Goal: Information Seeking & Learning: Learn about a topic

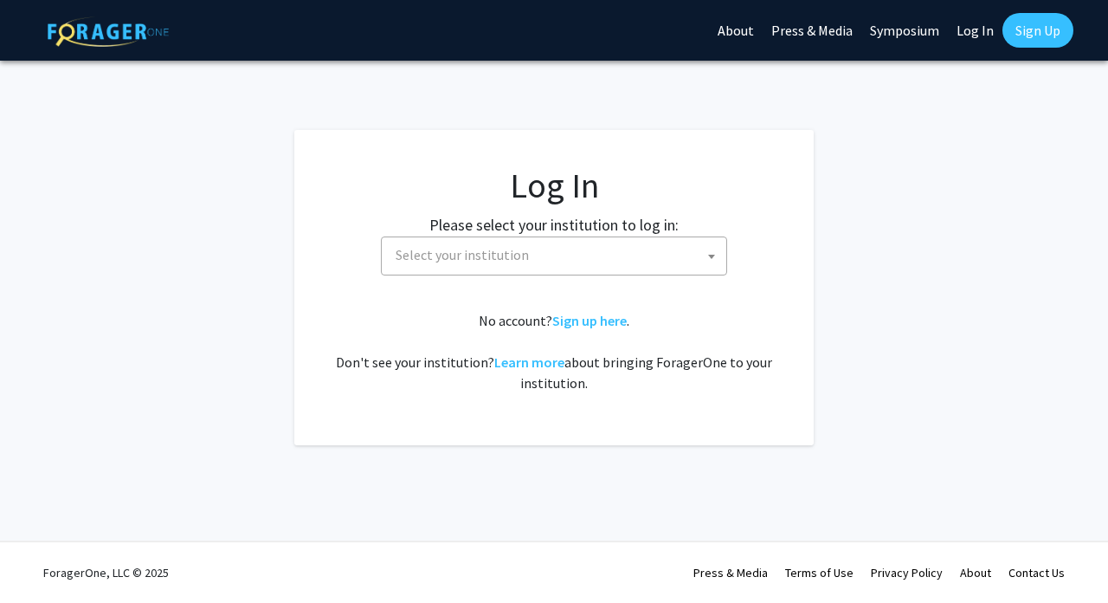
select select
click at [440, 245] on span "Select your institution" at bounding box center [558, 254] width 338 height 35
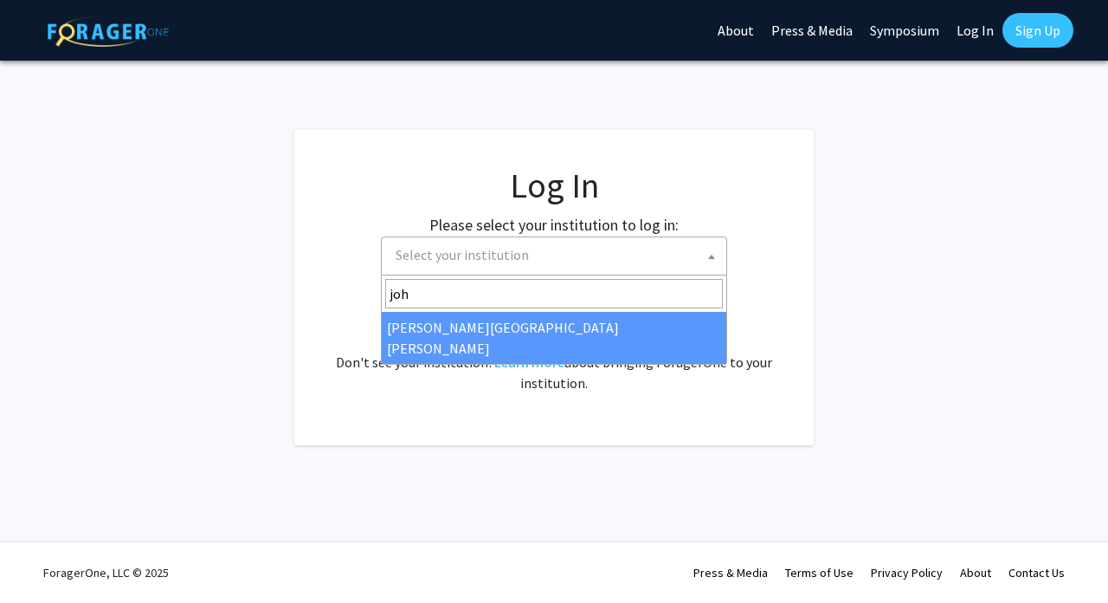
type input "joh"
select select "1"
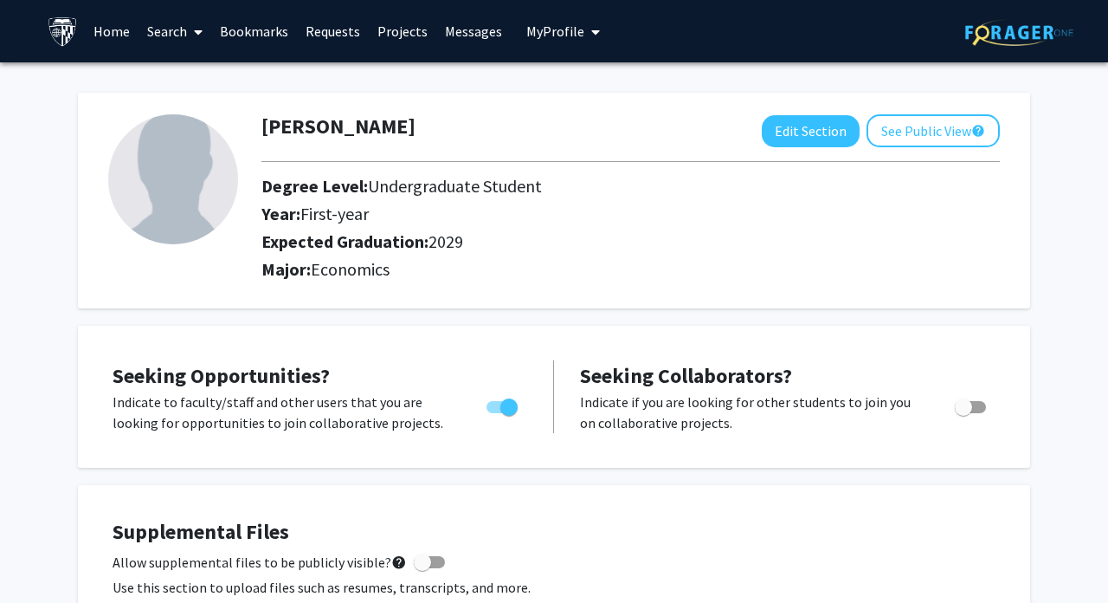
click at [192, 28] on span at bounding box center [195, 32] width 16 height 61
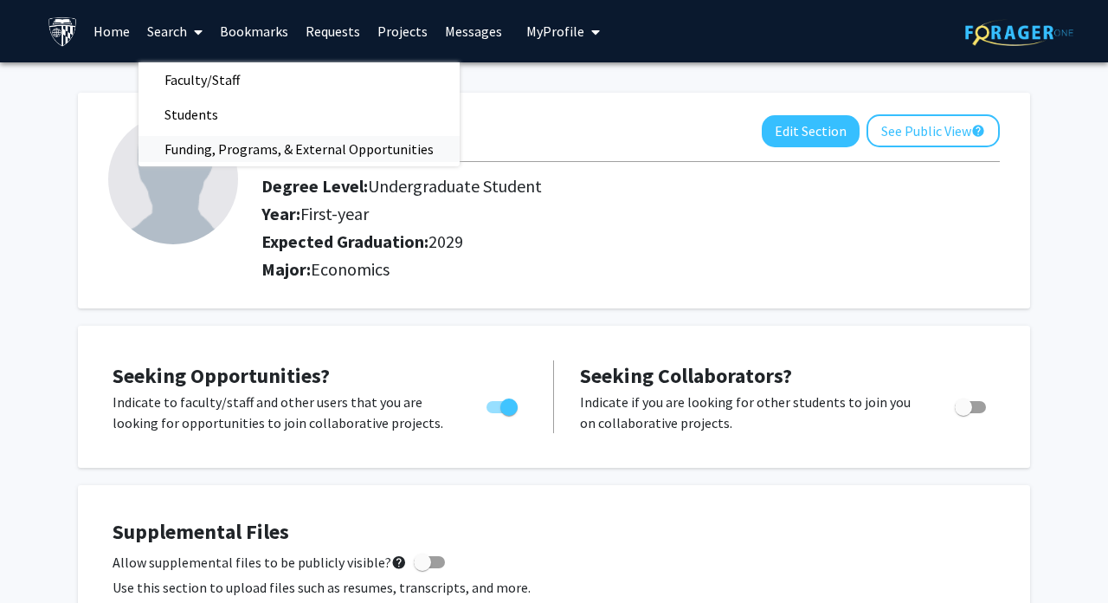
click at [204, 140] on span "Funding, Programs, & External Opportunities" at bounding box center [299, 149] width 321 height 35
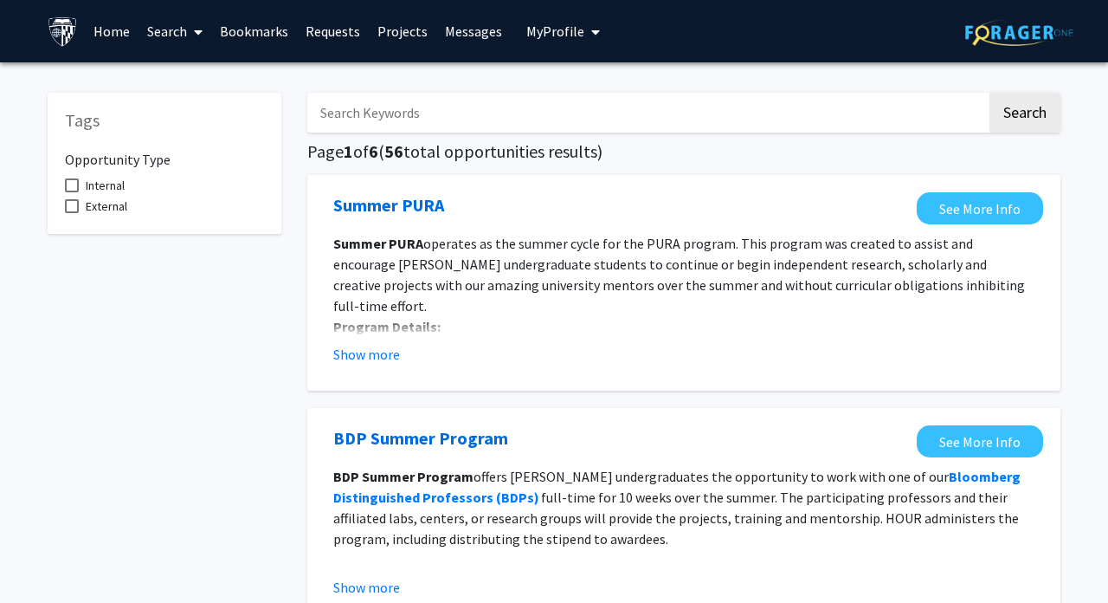
click at [119, 29] on link "Home" at bounding box center [112, 31] width 54 height 61
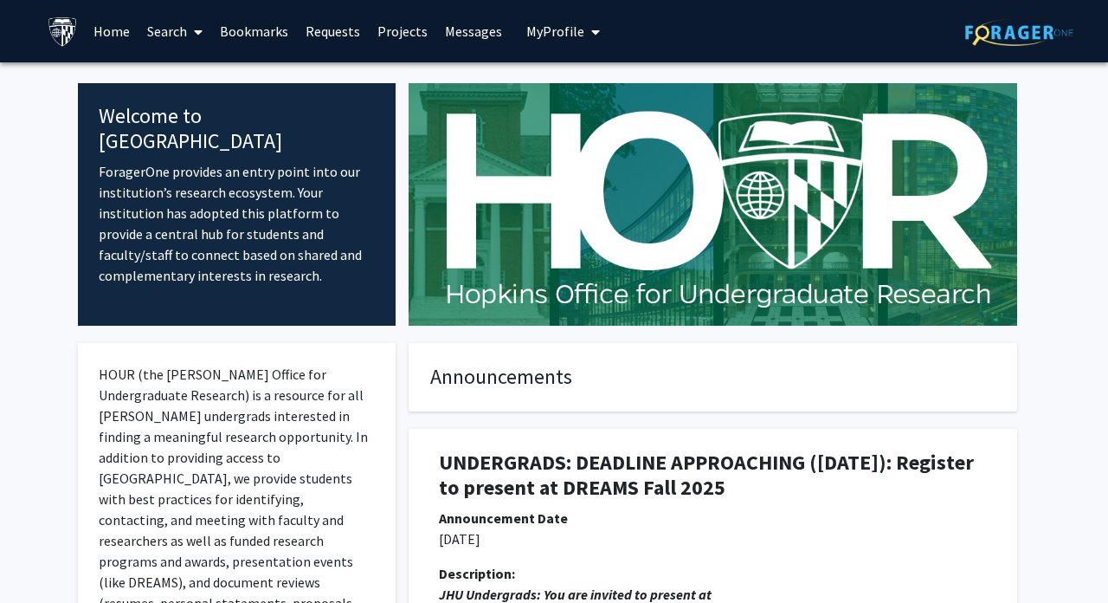
click at [416, 26] on link "Projects" at bounding box center [403, 31] width 68 height 61
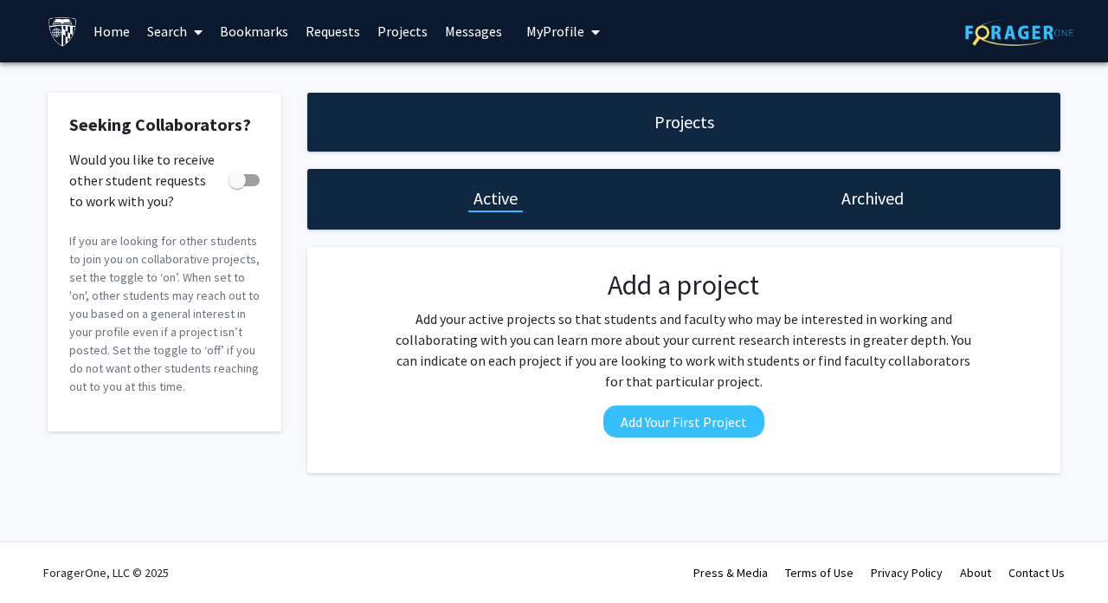
click at [195, 33] on icon at bounding box center [198, 32] width 9 height 14
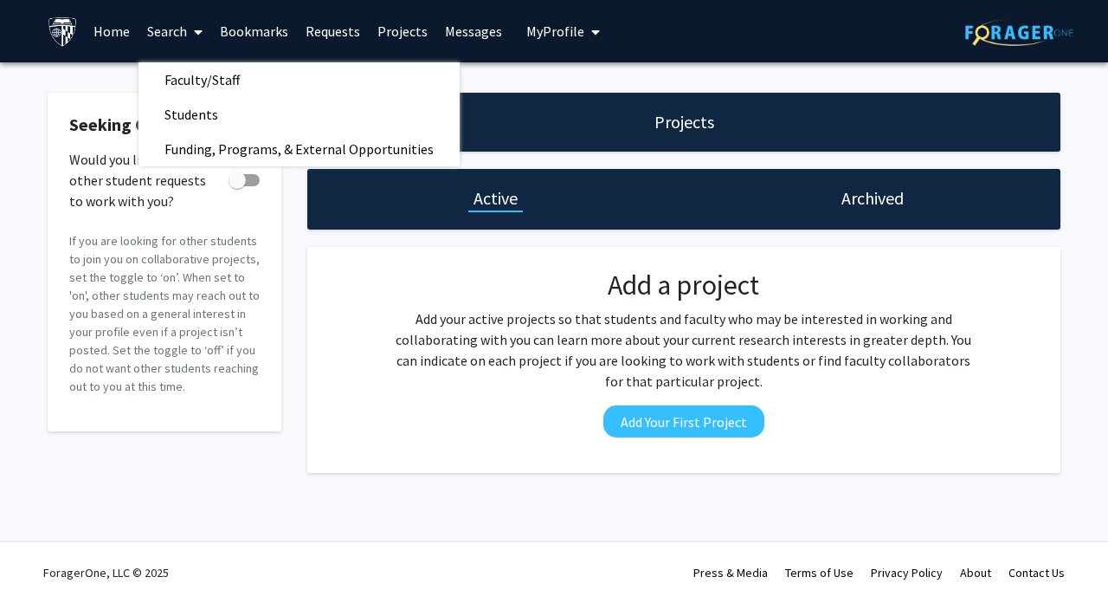
click at [118, 41] on link "Home" at bounding box center [112, 31] width 54 height 61
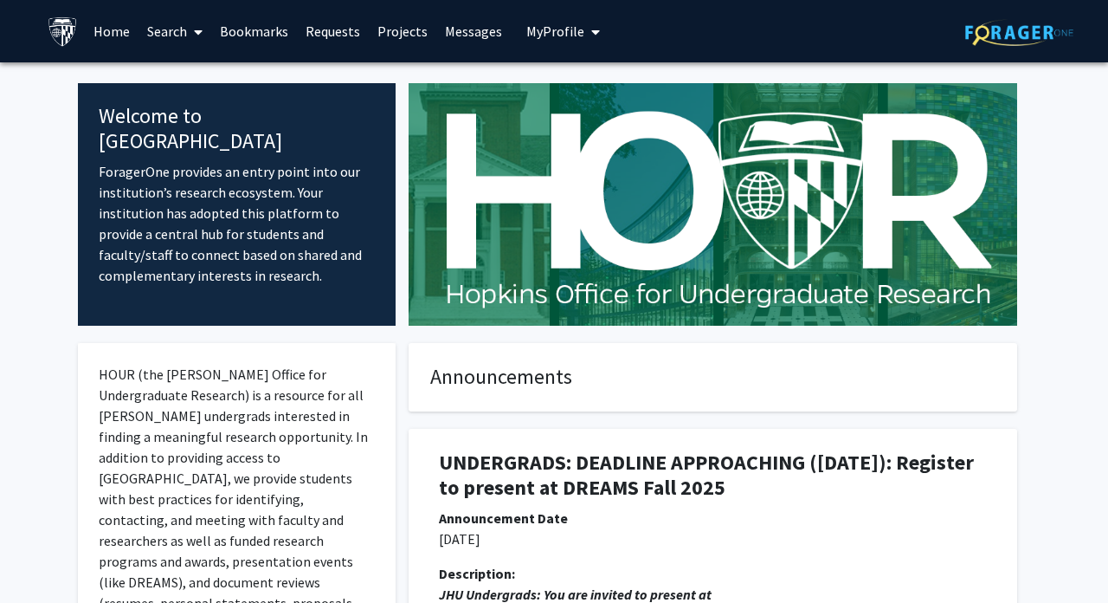
click at [196, 30] on icon at bounding box center [198, 32] width 9 height 14
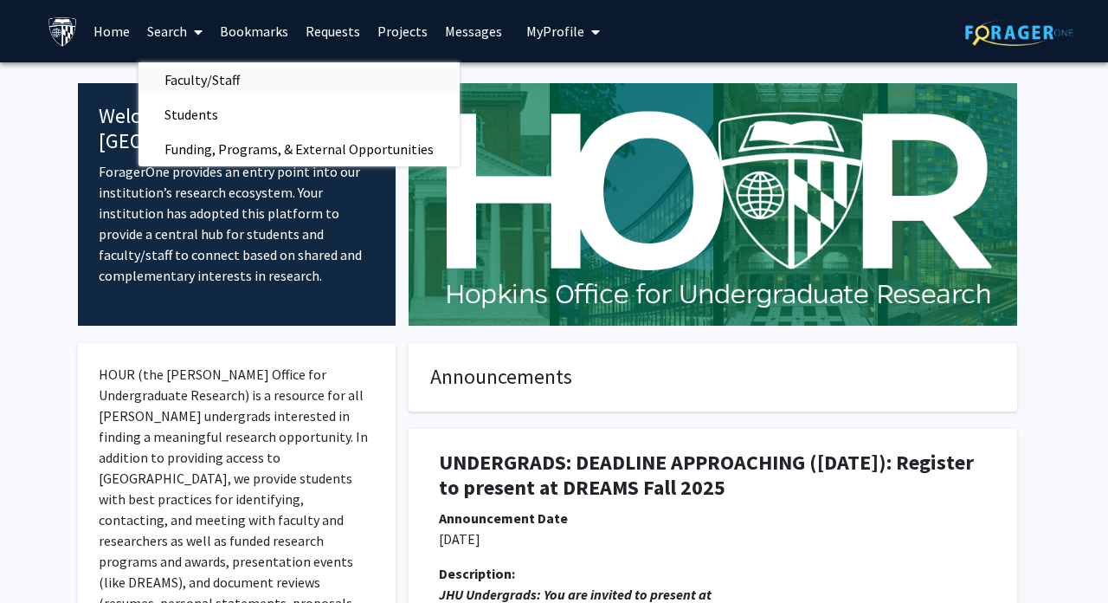
click at [189, 76] on span "Faculty/Staff" at bounding box center [202, 79] width 127 height 35
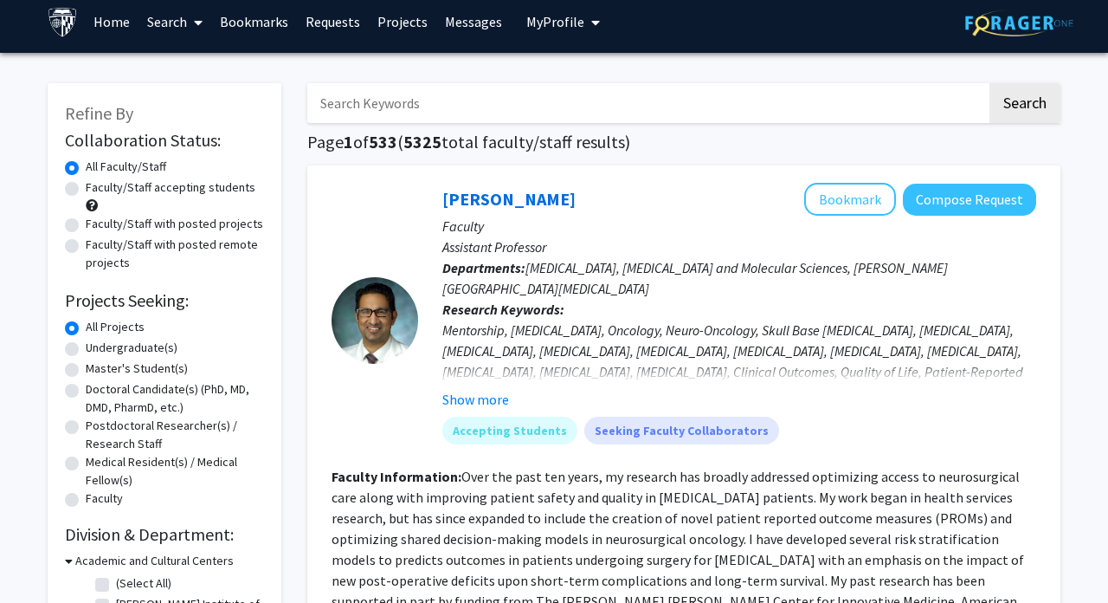
scroll to position [10, 0]
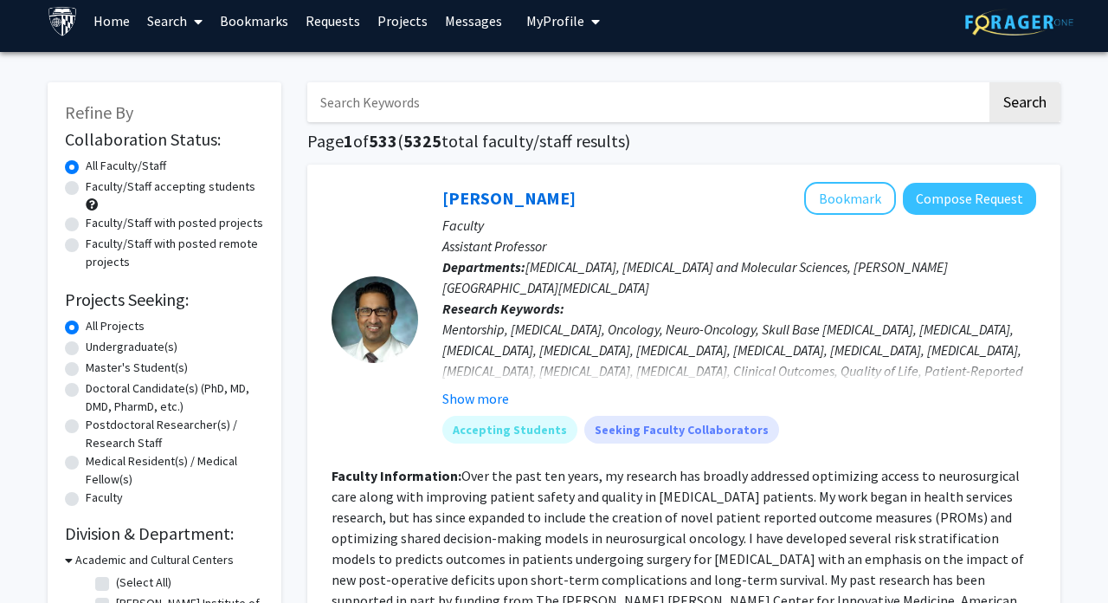
click at [179, 193] on label "Faculty/Staff accepting students" at bounding box center [171, 186] width 170 height 18
click at [97, 189] on input "Faculty/Staff accepting students" at bounding box center [91, 182] width 11 height 11
radio input "true"
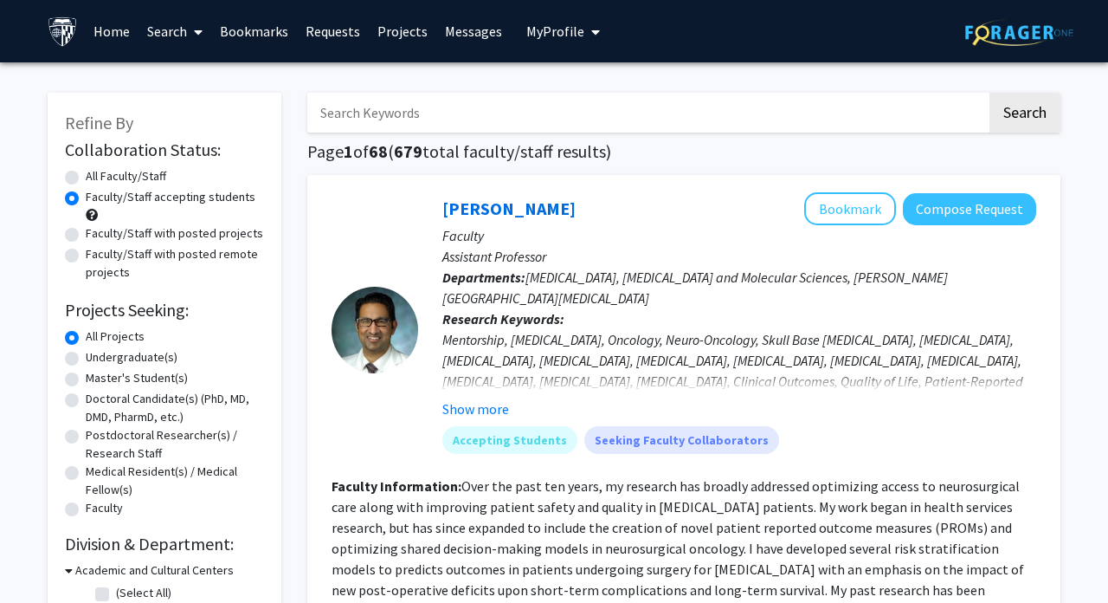
click at [157, 237] on label "Faculty/Staff with posted projects" at bounding box center [174, 233] width 177 height 18
click at [97, 235] on input "Faculty/Staff with posted projects" at bounding box center [91, 229] width 11 height 11
radio input "true"
click at [203, 30] on icon at bounding box center [198, 32] width 9 height 14
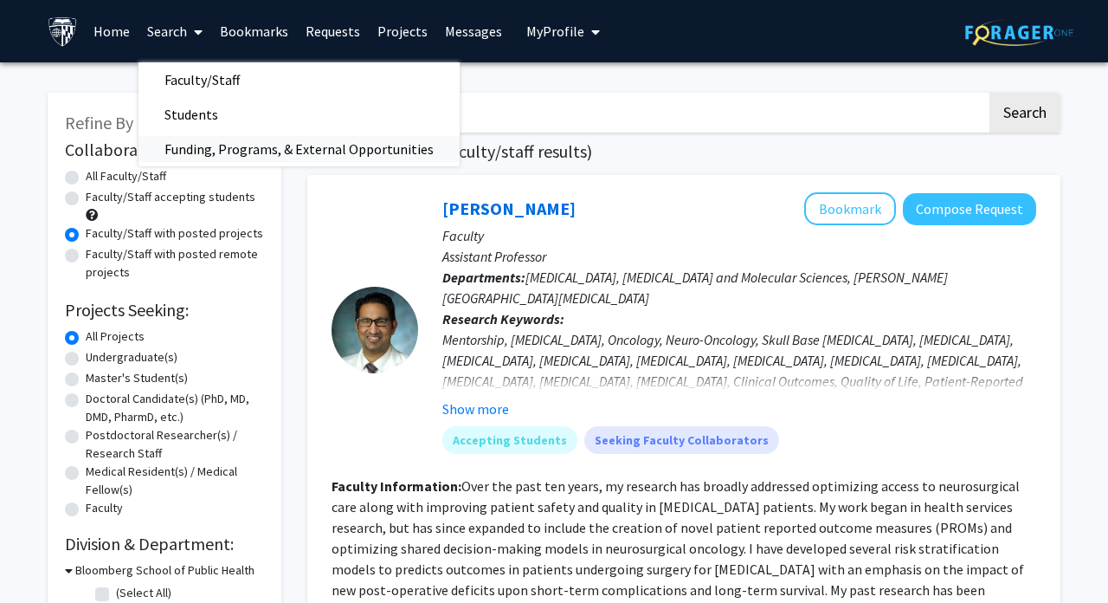
click at [203, 150] on span "Funding, Programs, & External Opportunities" at bounding box center [299, 149] width 321 height 35
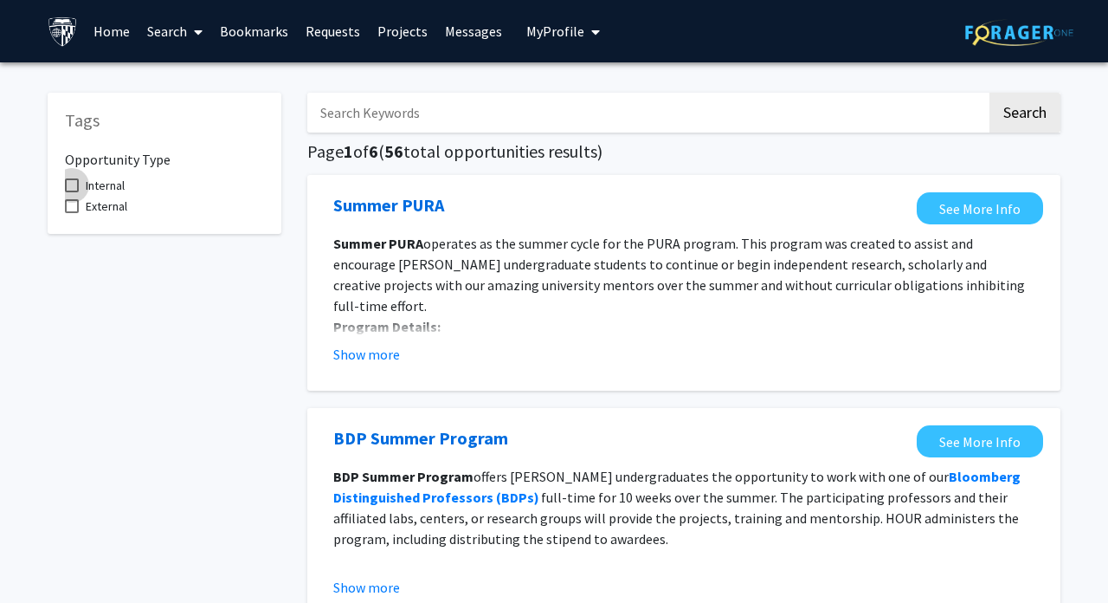
click at [98, 183] on span "Internal" at bounding box center [105, 185] width 39 height 21
click at [72, 192] on input "Internal" at bounding box center [71, 192] width 1 height 1
checkbox input "true"
click at [177, 27] on link "Search" at bounding box center [175, 31] width 73 height 61
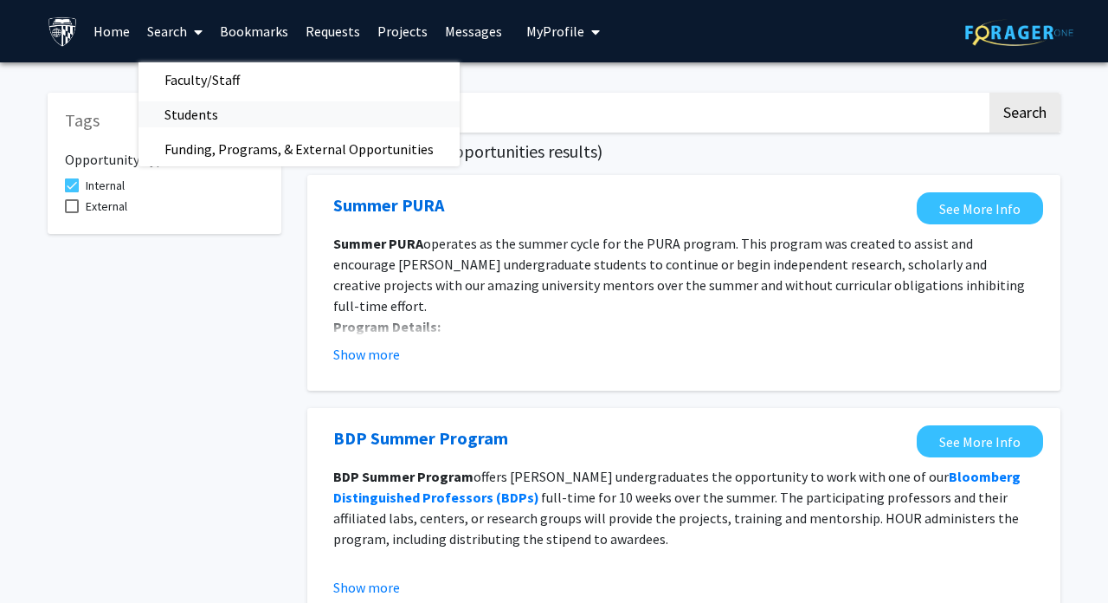
click at [187, 106] on span "Students" at bounding box center [192, 114] width 106 height 35
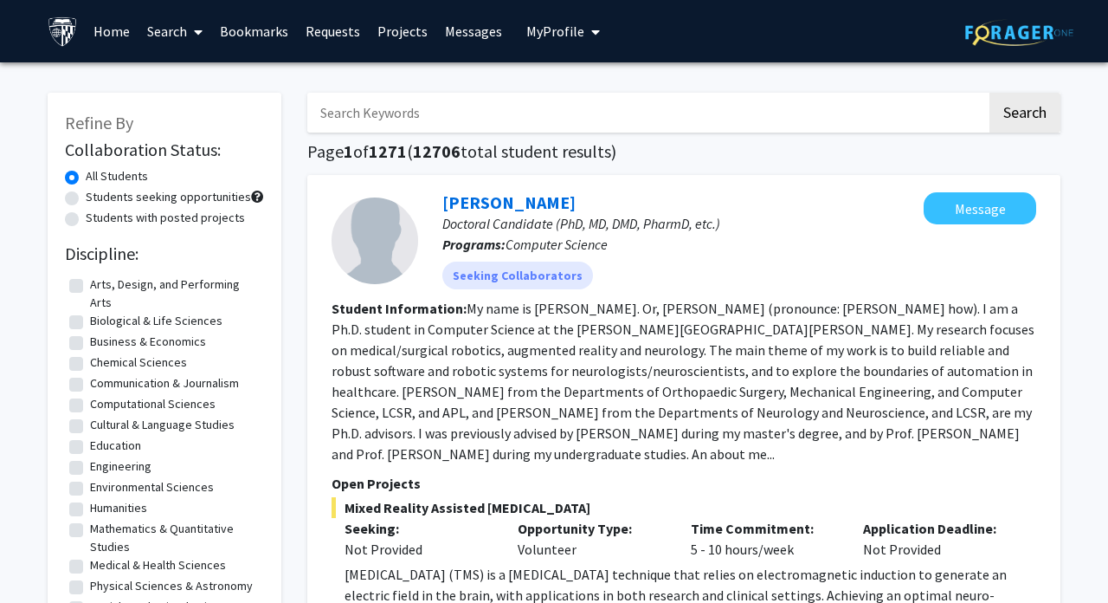
click at [192, 47] on span at bounding box center [195, 32] width 16 height 61
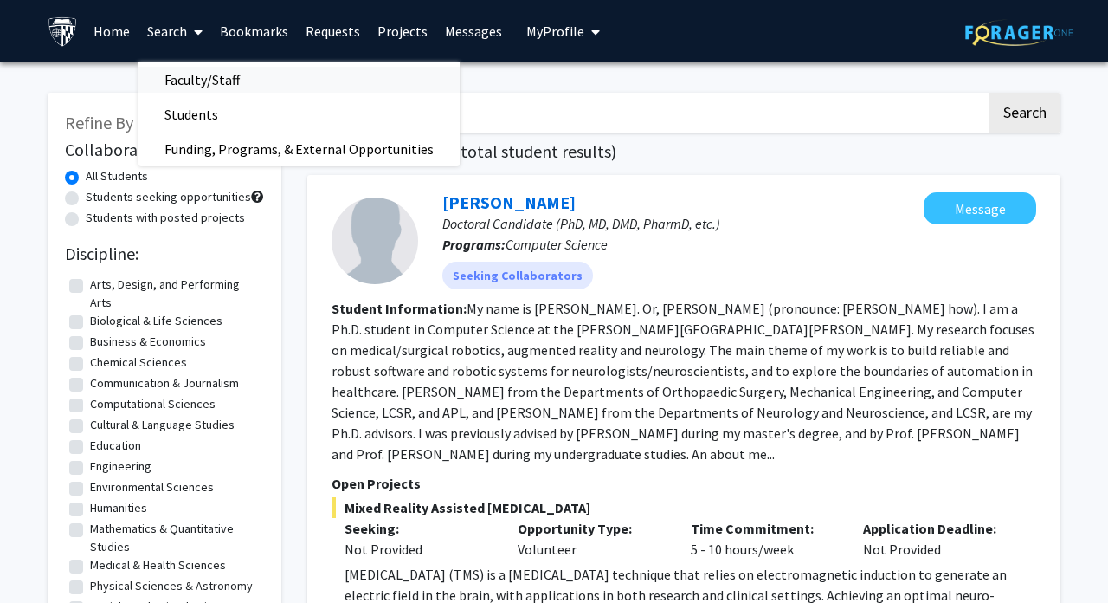
click at [195, 75] on span "Faculty/Staff" at bounding box center [202, 79] width 127 height 35
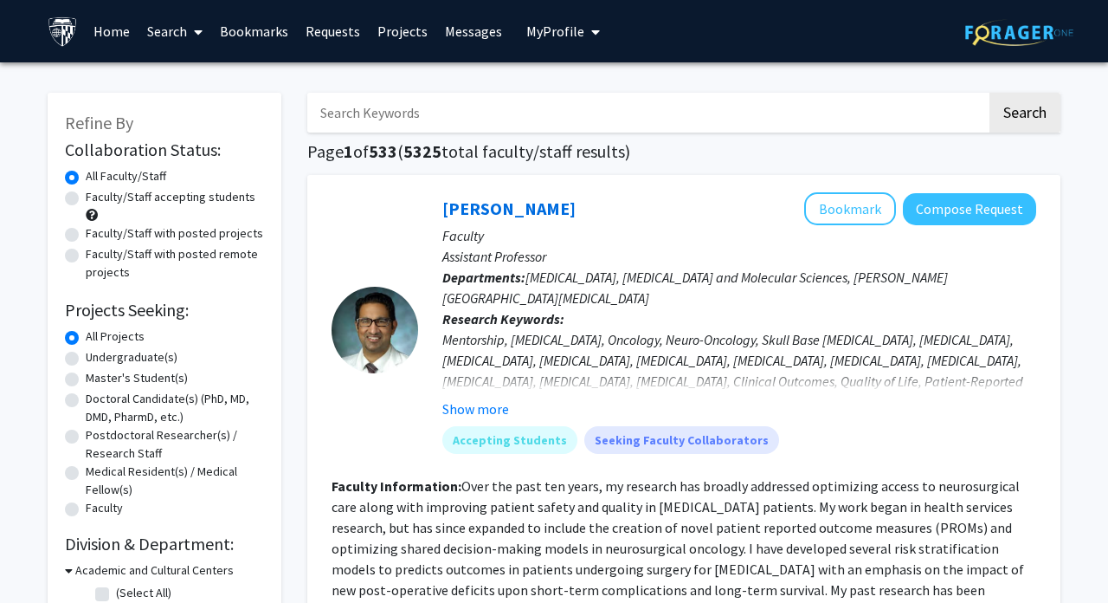
click at [384, 40] on link "Projects" at bounding box center [403, 31] width 68 height 61
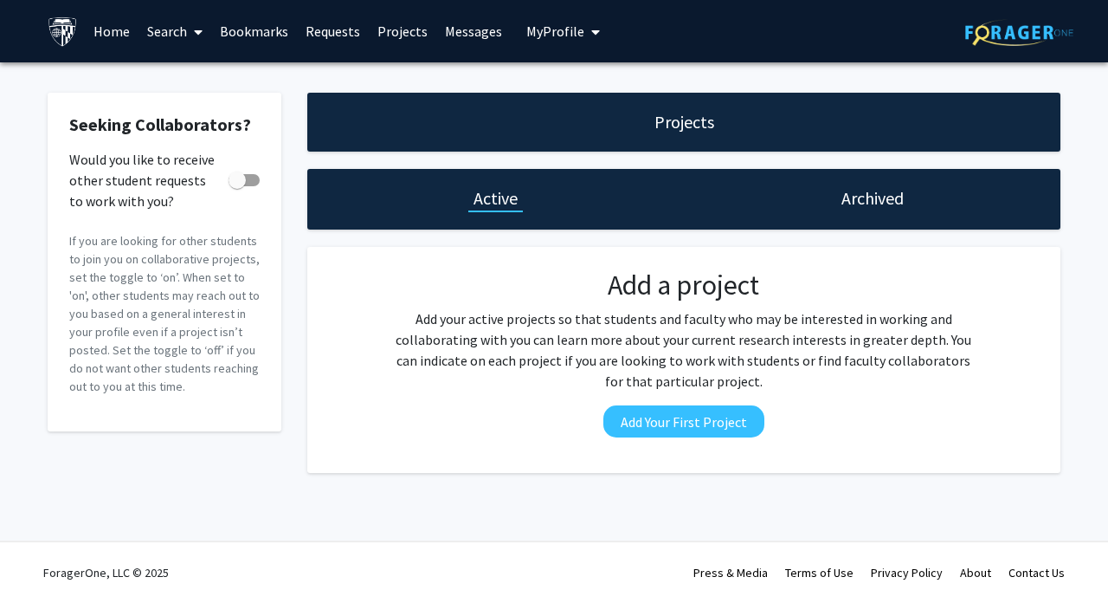
click at [558, 26] on span "My Profile" at bounding box center [555, 31] width 58 height 17
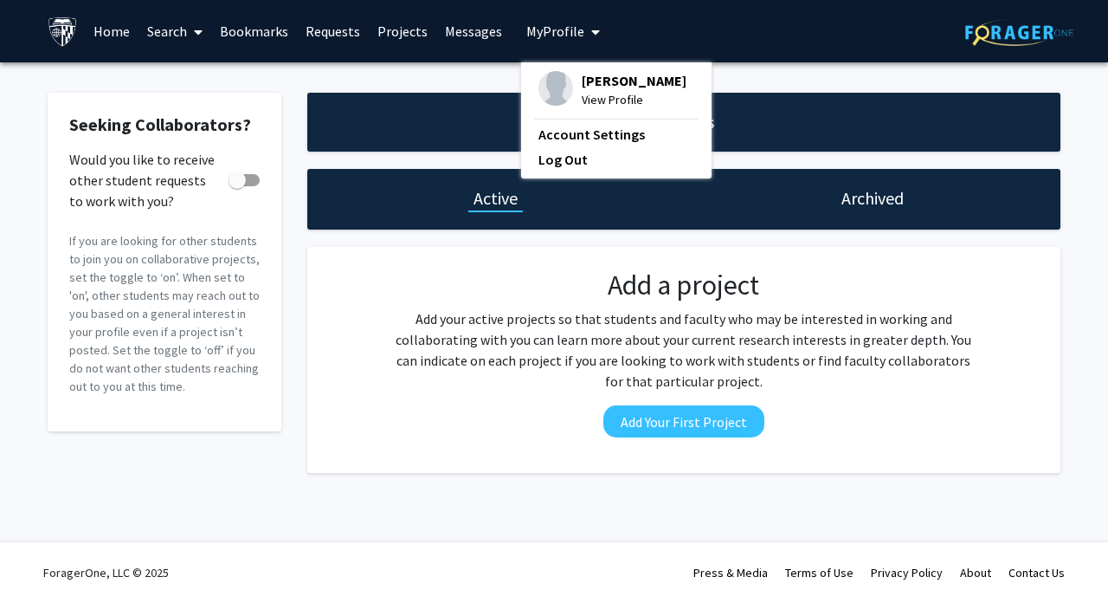
click at [585, 99] on span "View Profile" at bounding box center [634, 99] width 105 height 19
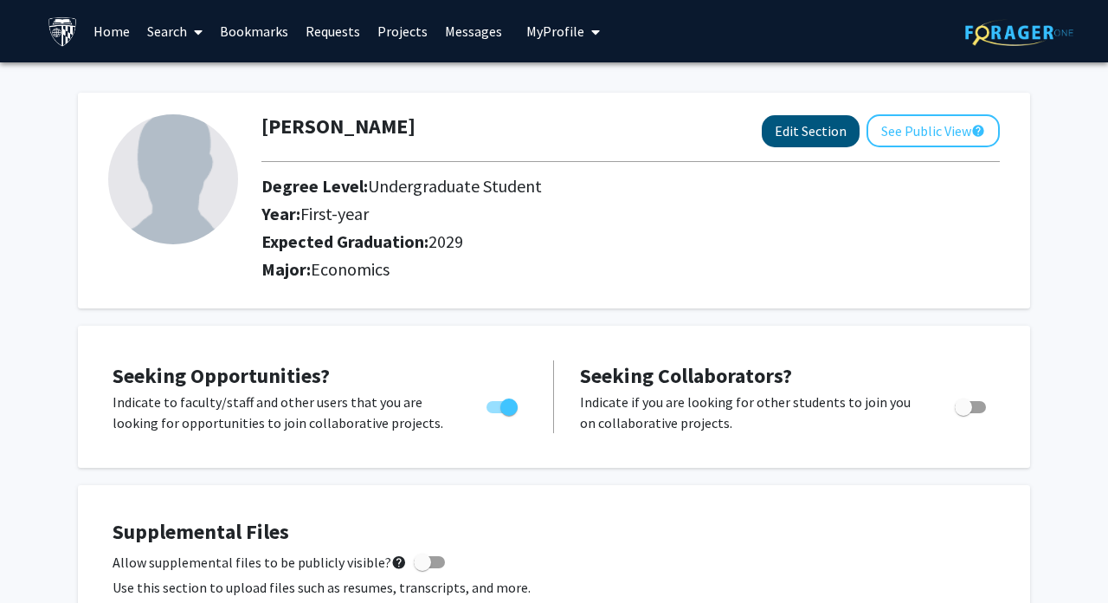
click at [784, 131] on button "Edit Section" at bounding box center [811, 131] width 98 height 32
select select "first-year"
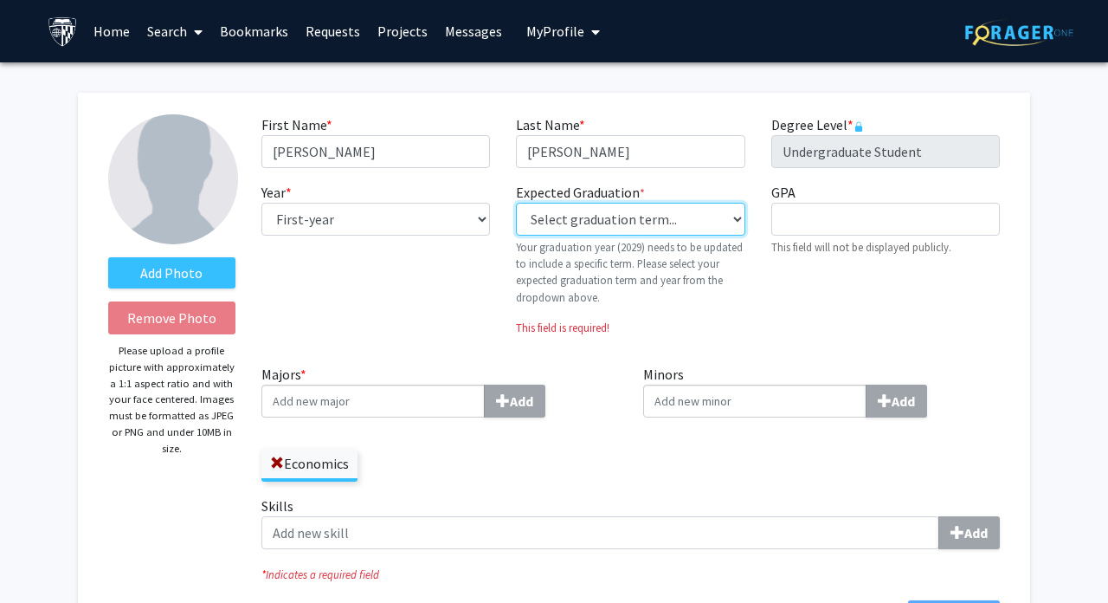
select select "46: spring_2029"
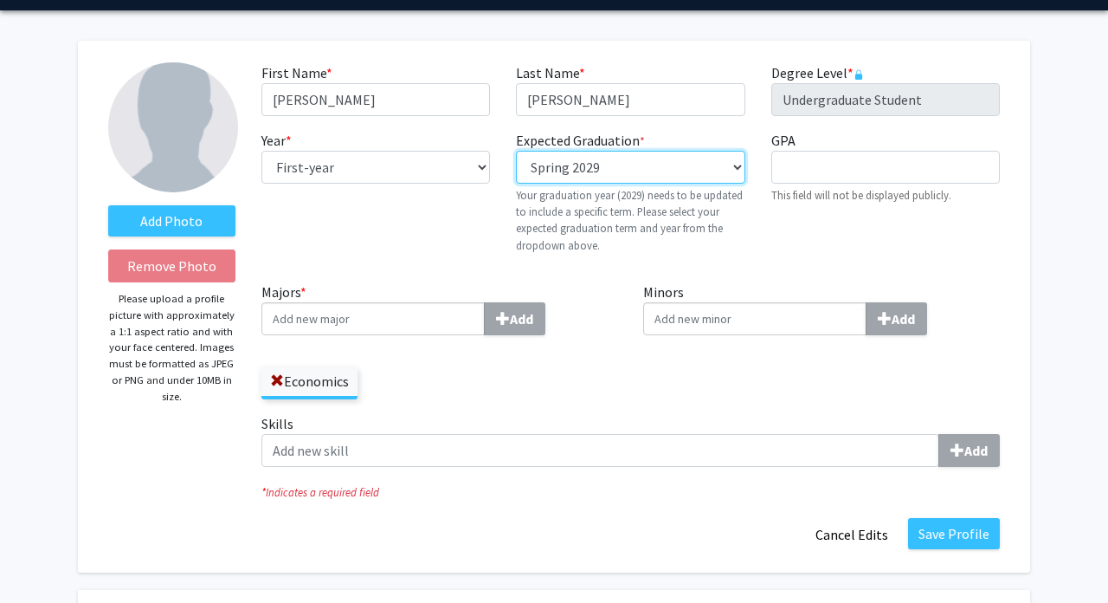
scroll to position [57, 0]
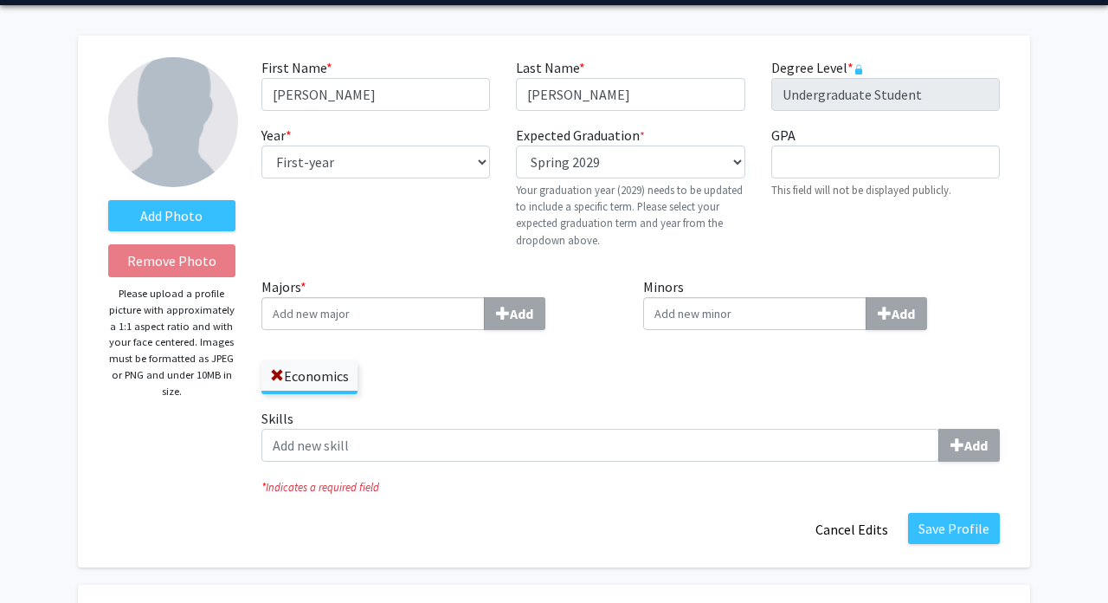
click at [470, 319] on input "Majors * Add" at bounding box center [372, 313] width 223 height 33
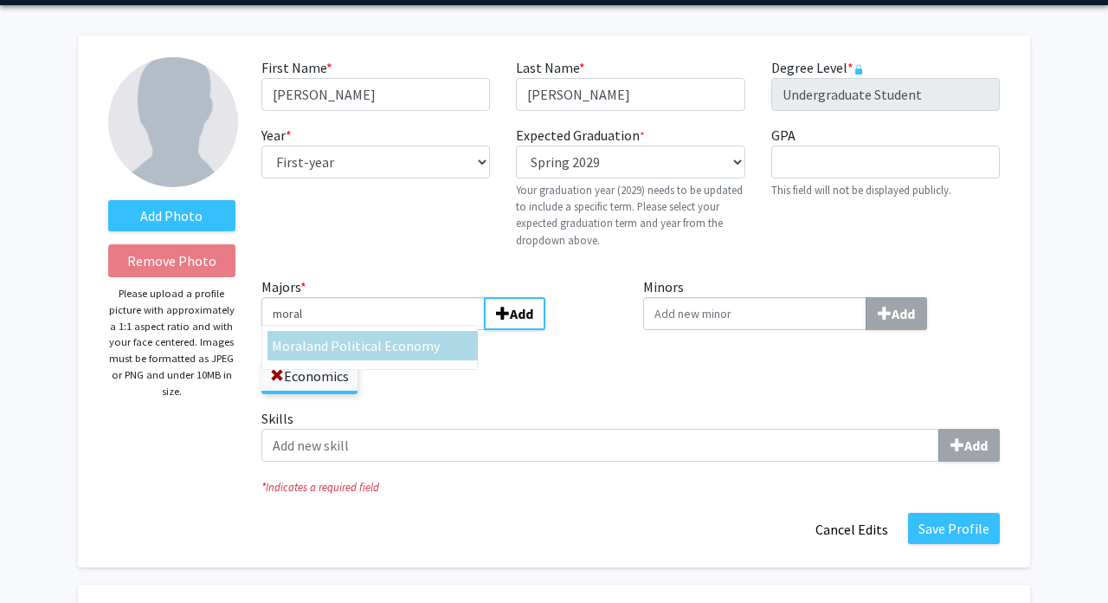
type input "moral"
click at [373, 352] on span "and Political Economy" at bounding box center [372, 345] width 133 height 17
click at [373, 330] on input "moral" at bounding box center [372, 313] width 223 height 33
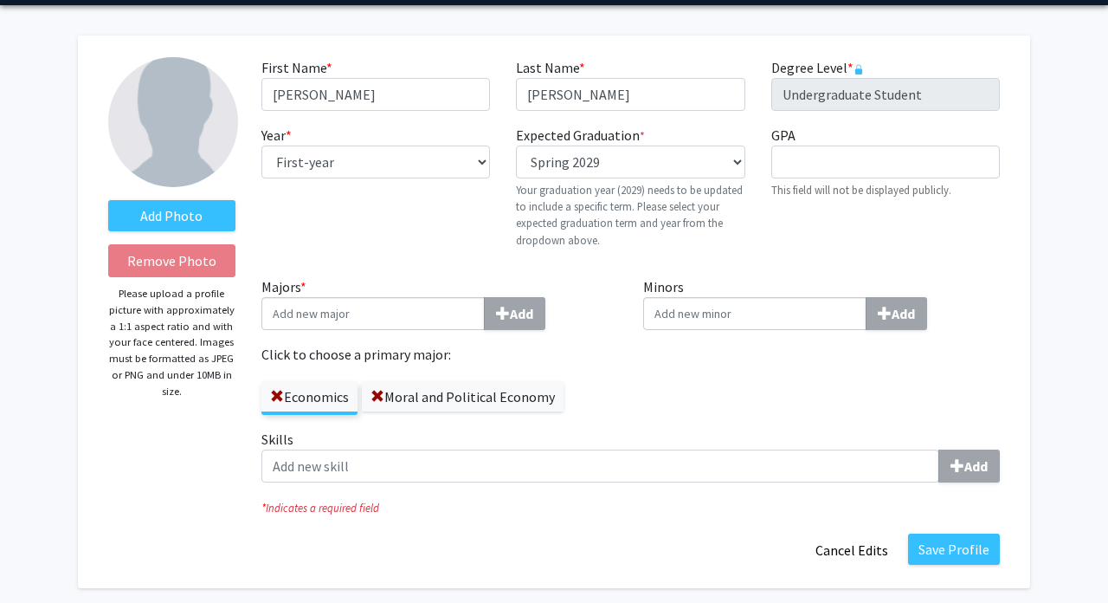
click at [784, 310] on input "Minors Add" at bounding box center [754, 313] width 223 height 33
type input "j"
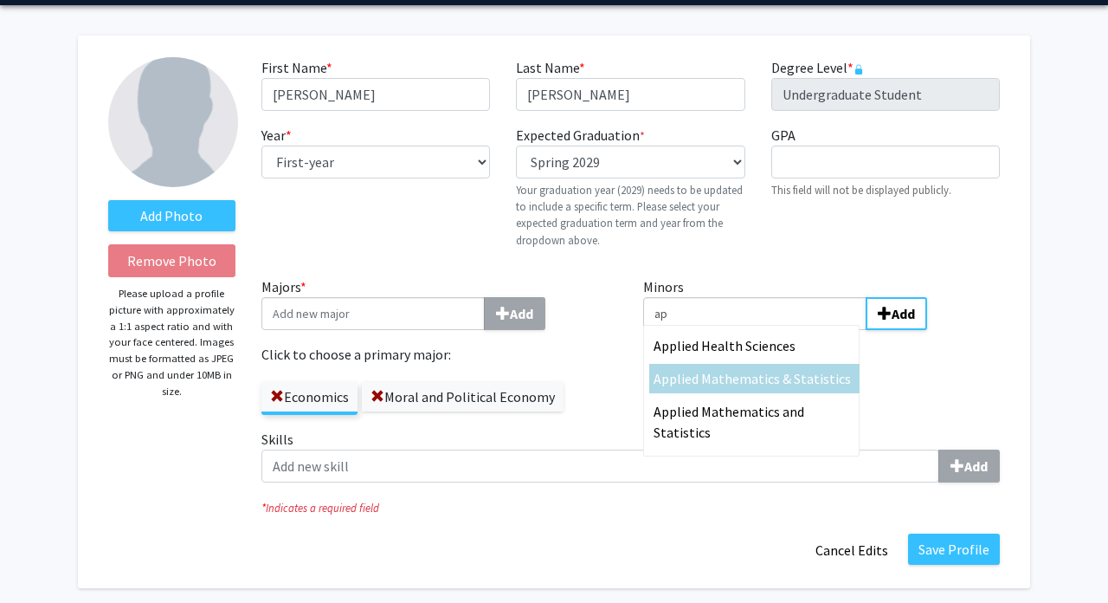
type input "ap"
click at [827, 389] on div "Ap plied Mathematics & Statistics" at bounding box center [755, 378] width 202 height 21
click at [827, 330] on input "ap" at bounding box center [754, 313] width 223 height 33
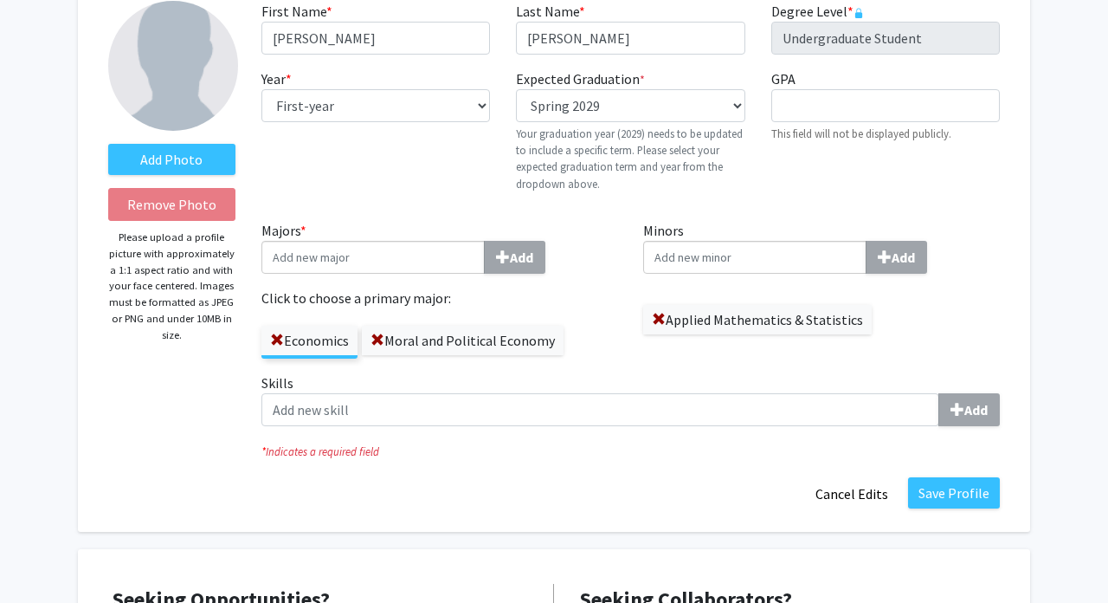
scroll to position [115, 0]
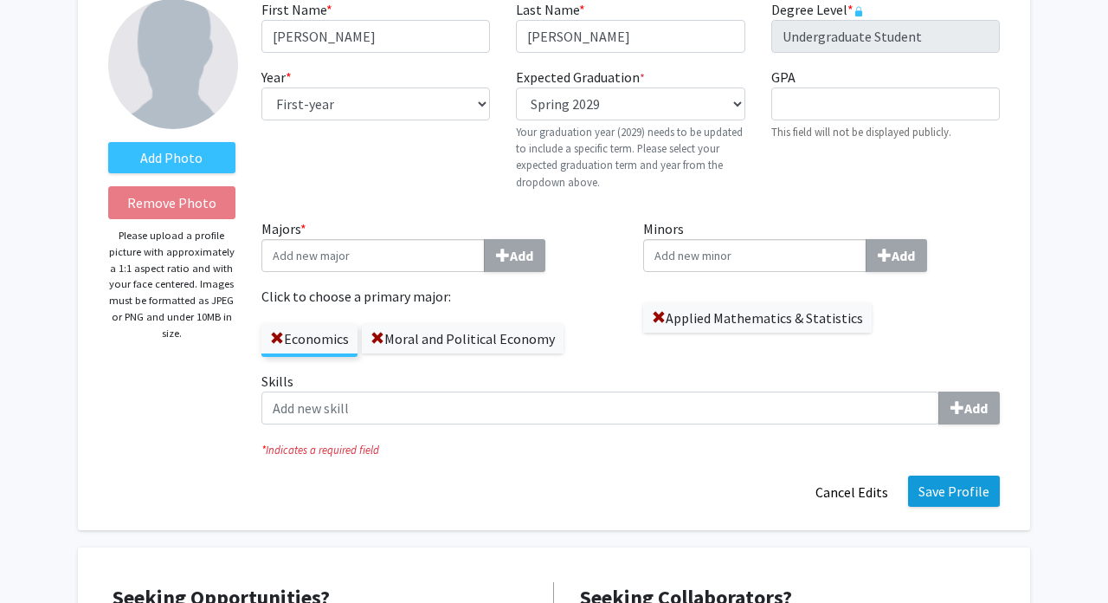
click at [961, 504] on button "Save Profile" at bounding box center [954, 490] width 92 height 31
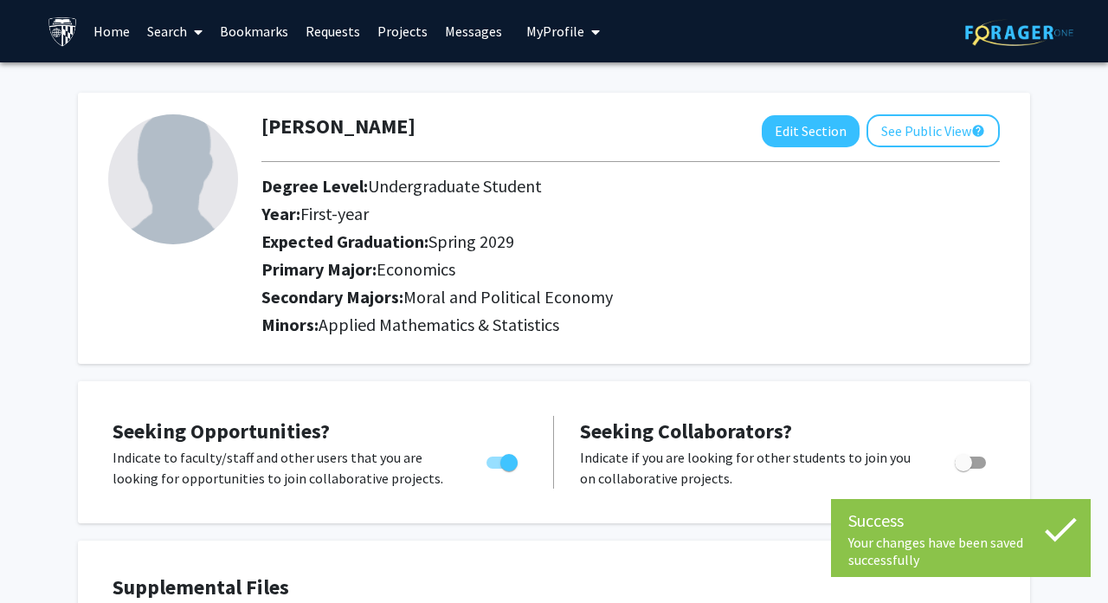
scroll to position [0, 0]
click at [539, 38] on span "My Profile" at bounding box center [555, 31] width 58 height 17
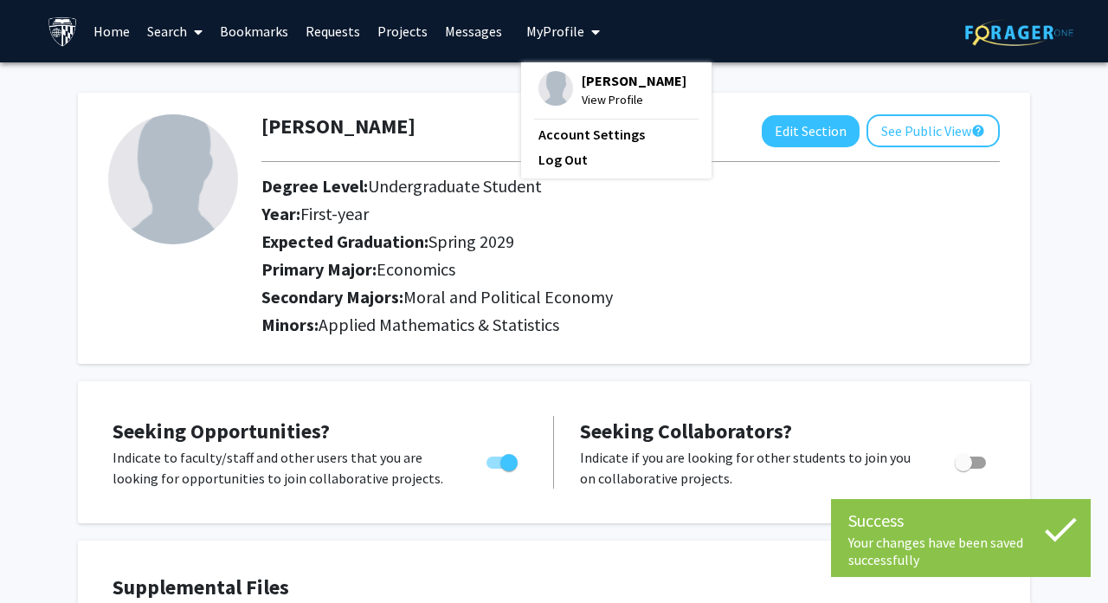
click at [539, 38] on span "My Profile" at bounding box center [555, 31] width 58 height 17
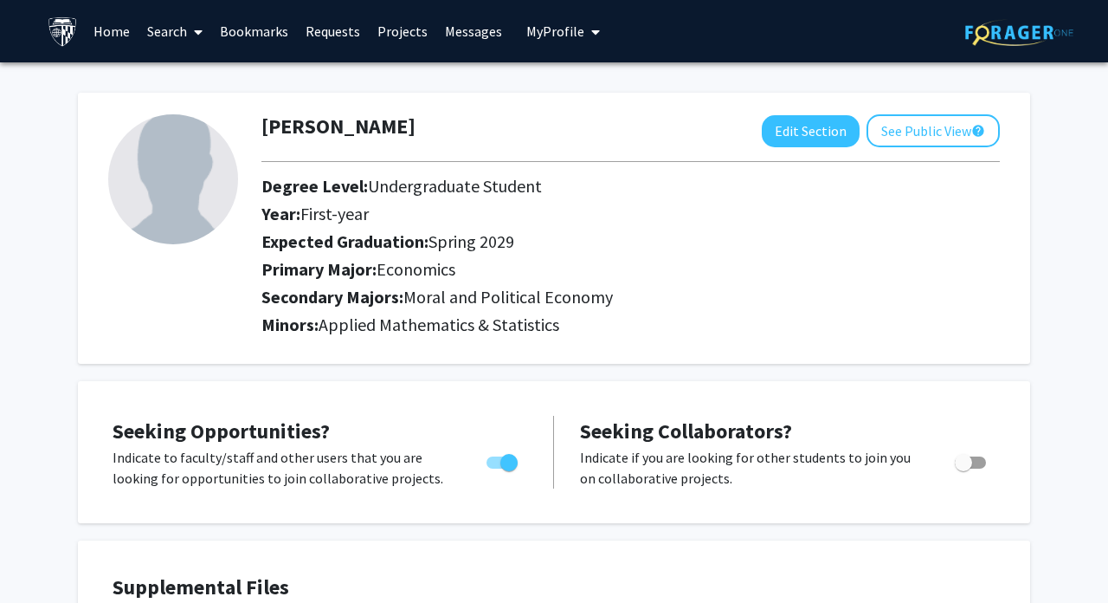
click at [185, 29] on link "Search" at bounding box center [175, 31] width 73 height 61
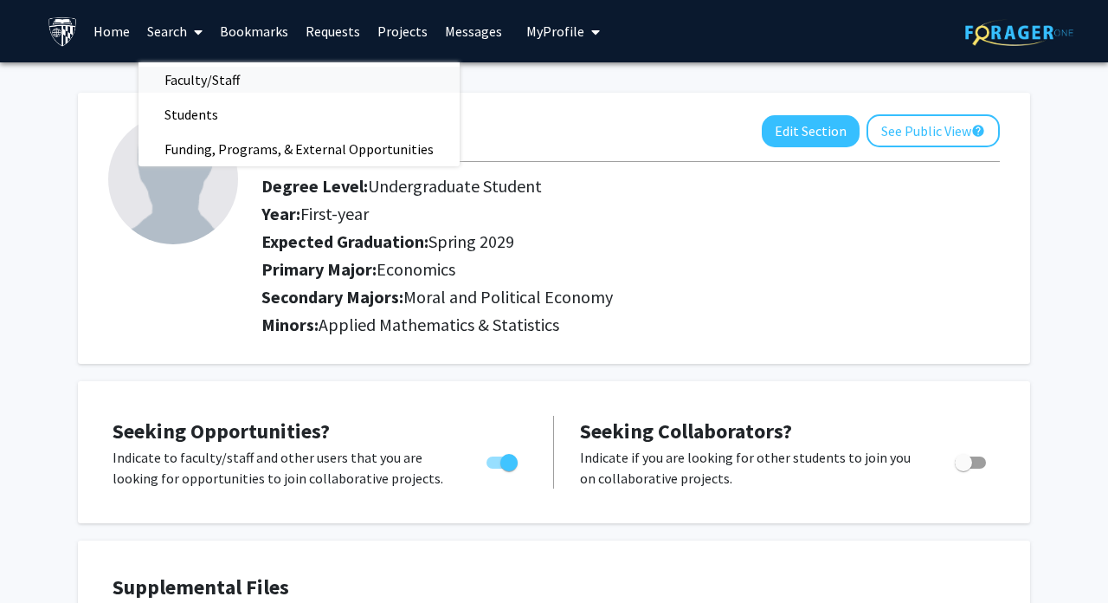
click at [192, 76] on span "Faculty/Staff" at bounding box center [202, 79] width 127 height 35
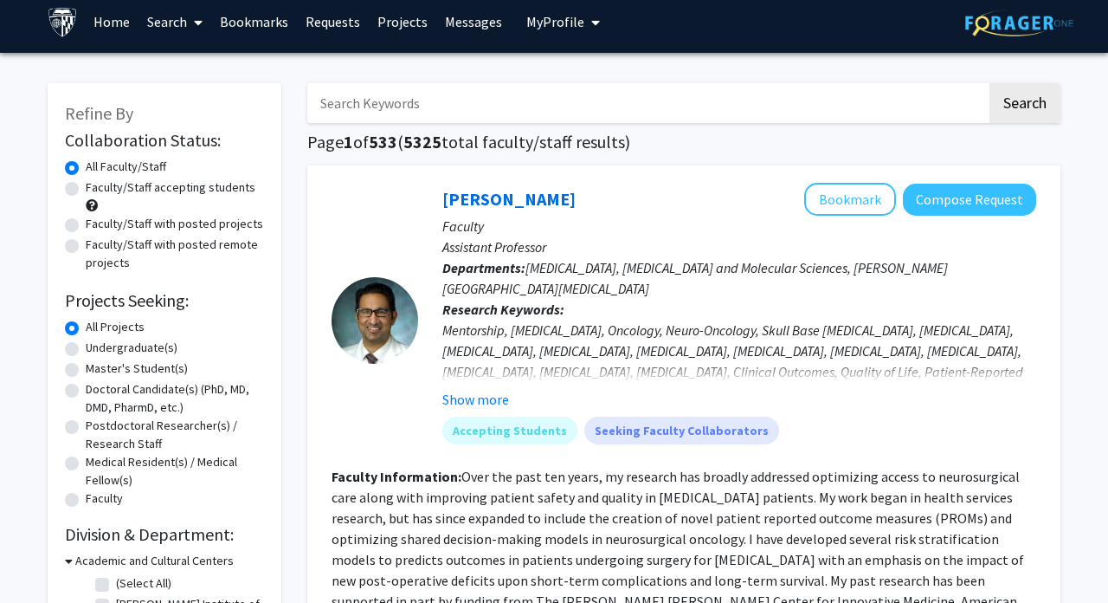
scroll to position [7, 0]
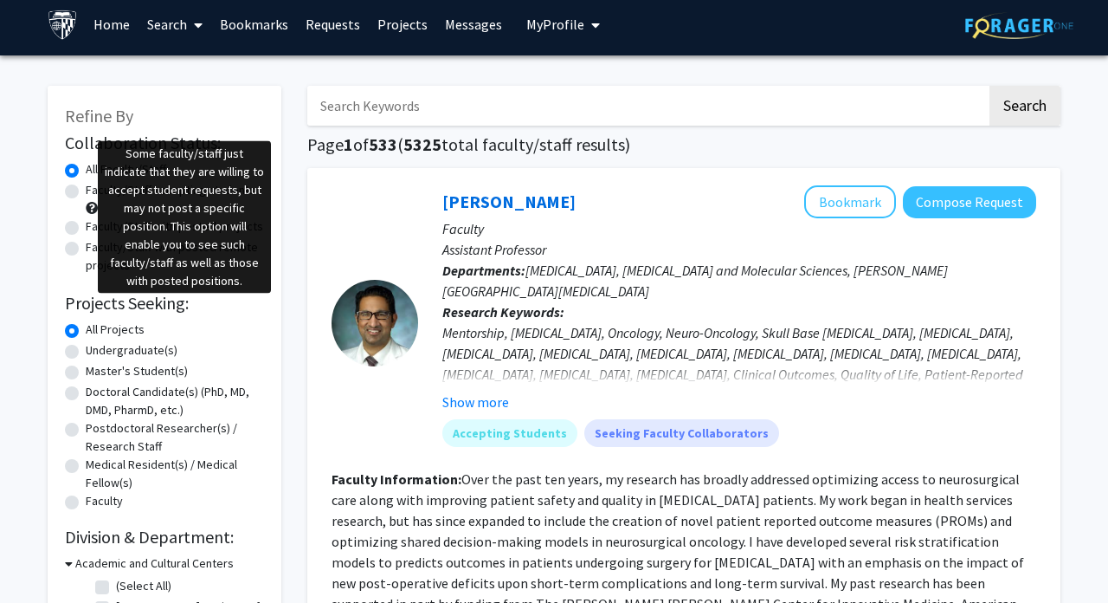
click at [91, 209] on span at bounding box center [92, 208] width 12 height 12
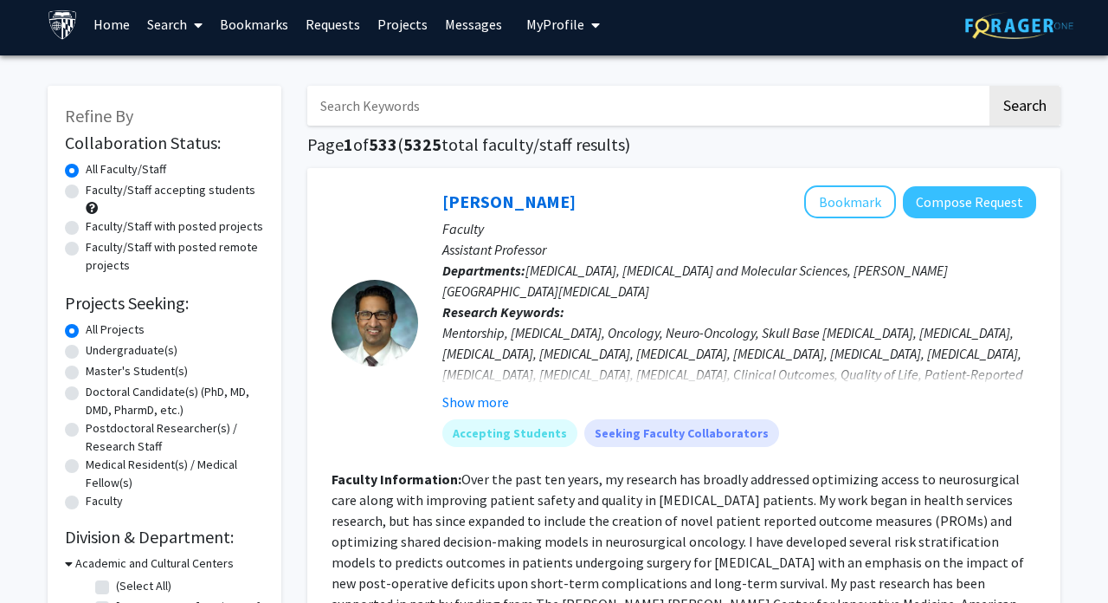
click at [107, 229] on label "Faculty/Staff with posted projects" at bounding box center [174, 226] width 177 height 18
click at [97, 229] on input "Faculty/Staff with posted projects" at bounding box center [91, 222] width 11 height 11
radio input "true"
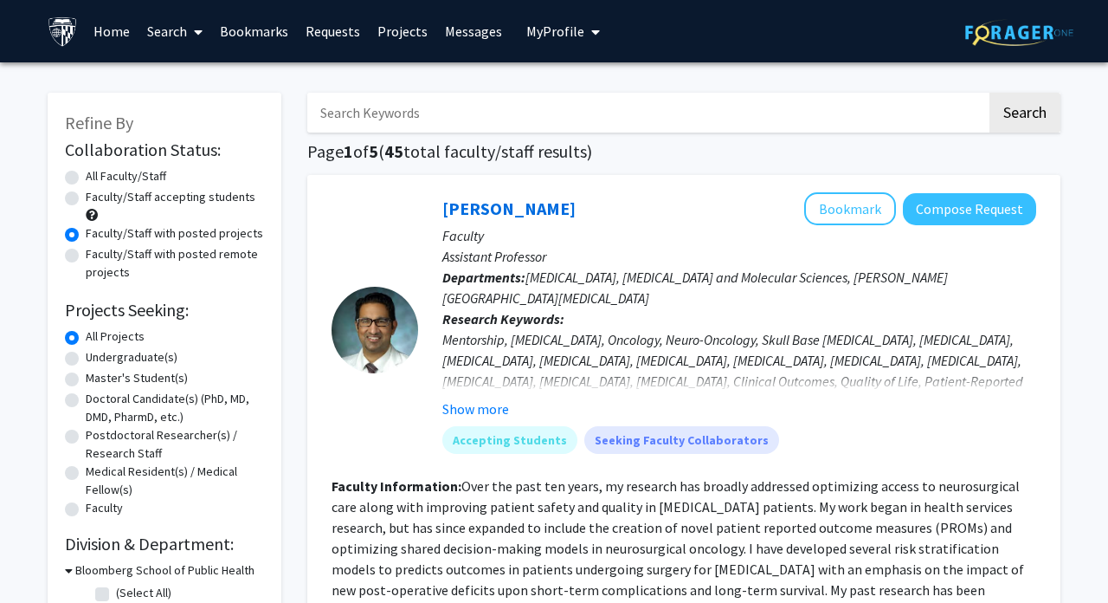
click at [125, 203] on label "Faculty/Staff accepting students" at bounding box center [171, 197] width 170 height 18
click at [97, 199] on input "Faculty/Staff accepting students" at bounding box center [91, 193] width 11 height 11
radio input "true"
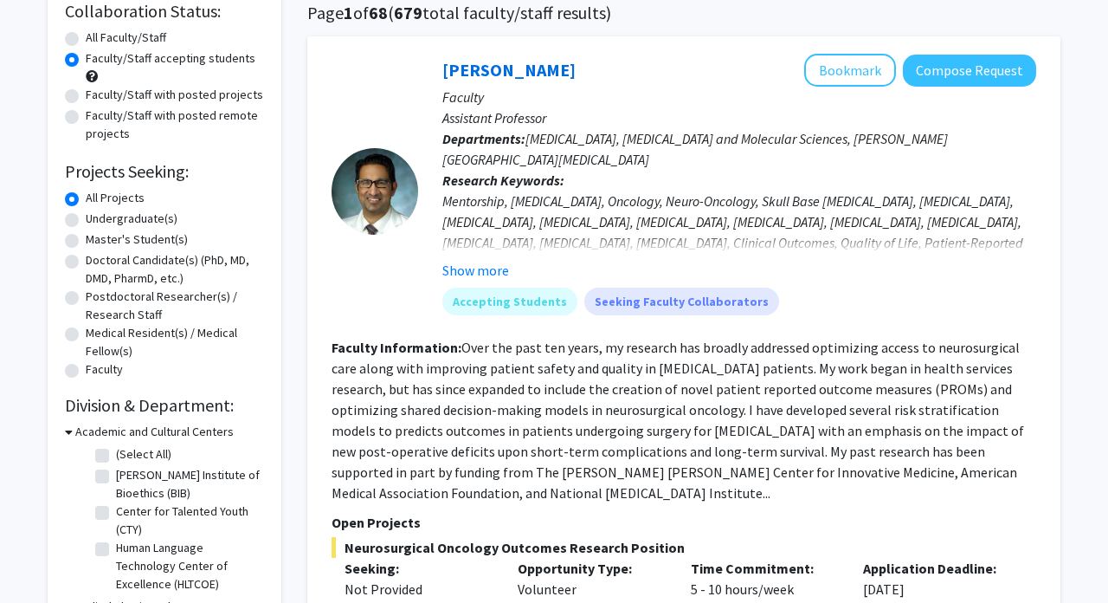
scroll to position [139, 0]
click at [126, 224] on label "Undergraduate(s)" at bounding box center [132, 218] width 92 height 18
click at [97, 220] on input "Undergraduate(s)" at bounding box center [91, 214] width 11 height 11
radio input "true"
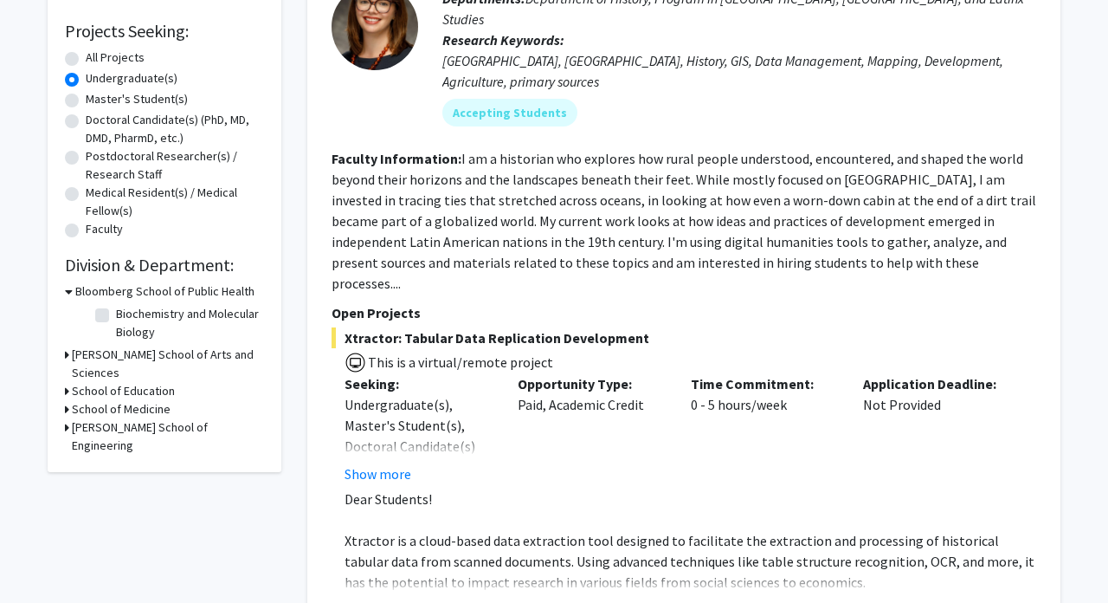
scroll to position [280, 0]
click at [119, 294] on h3 "Bloomberg School of Public Health" at bounding box center [164, 290] width 179 height 18
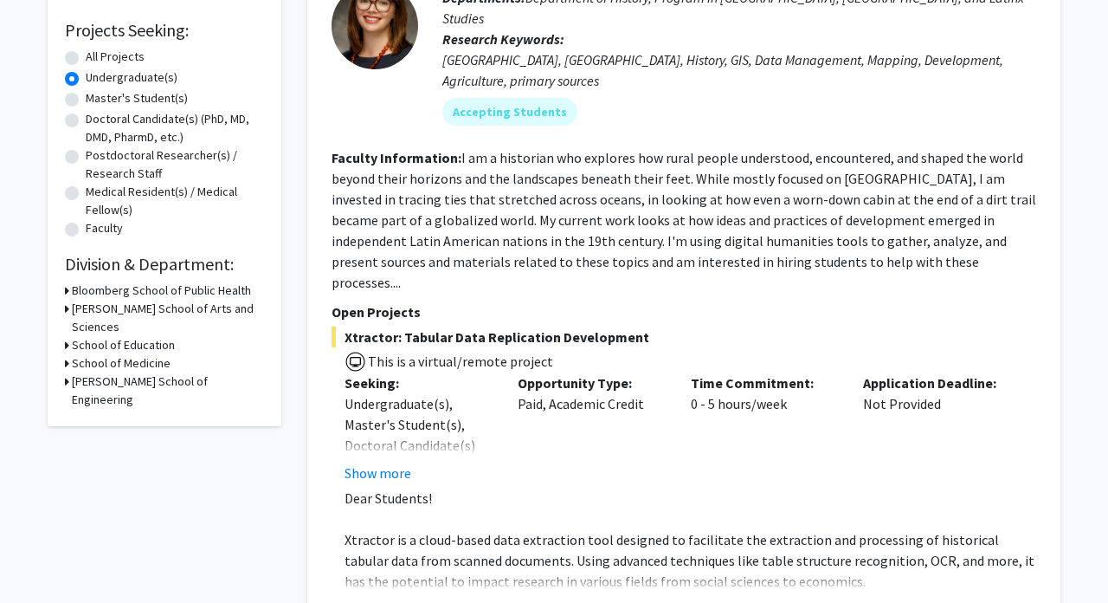
click at [116, 315] on h3 "Krieger School of Arts and Sciences" at bounding box center [168, 318] width 192 height 36
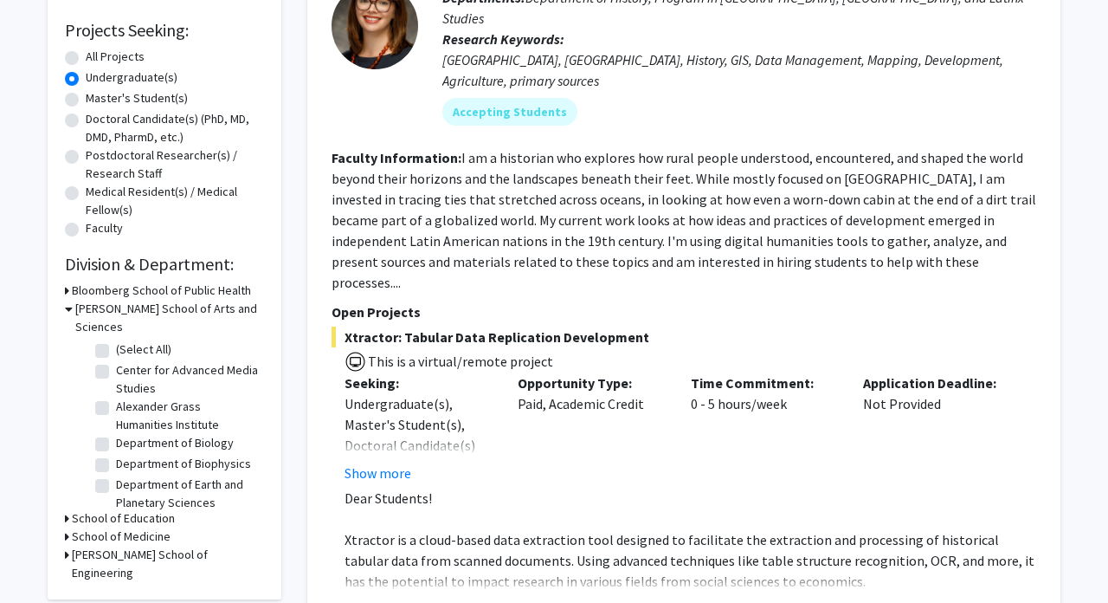
click at [111, 314] on h3 "Krieger School of Arts and Sciences" at bounding box center [169, 318] width 189 height 36
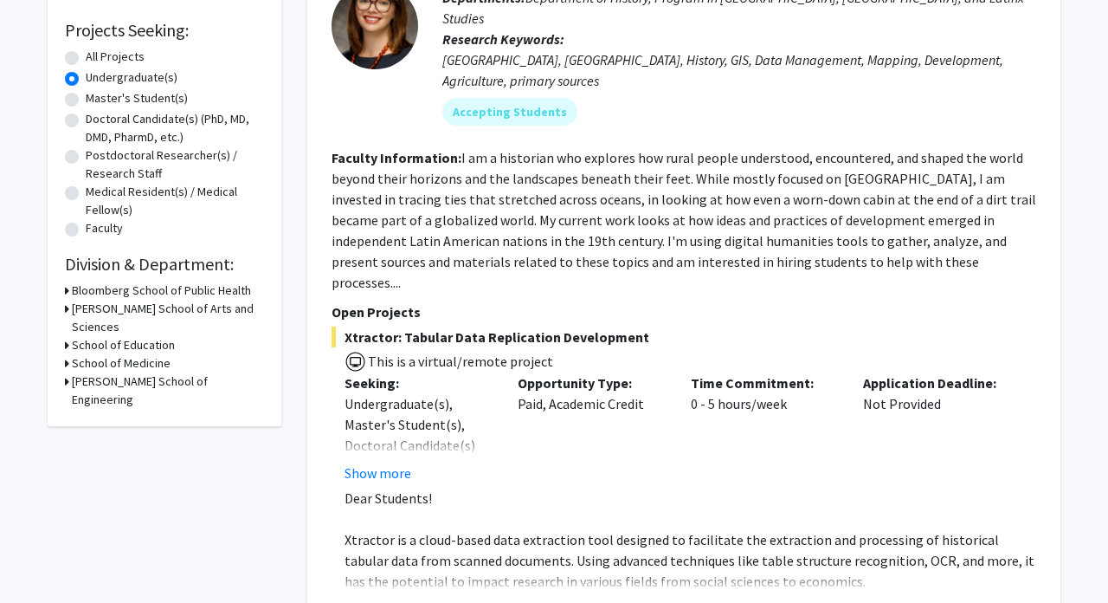
click at [103, 372] on h3 "Whiting School of Engineering" at bounding box center [168, 390] width 192 height 36
click at [102, 372] on h3 "Whiting School of Engineering" at bounding box center [169, 390] width 189 height 36
click at [102, 354] on h3 "School of Medicine" at bounding box center [121, 363] width 99 height 18
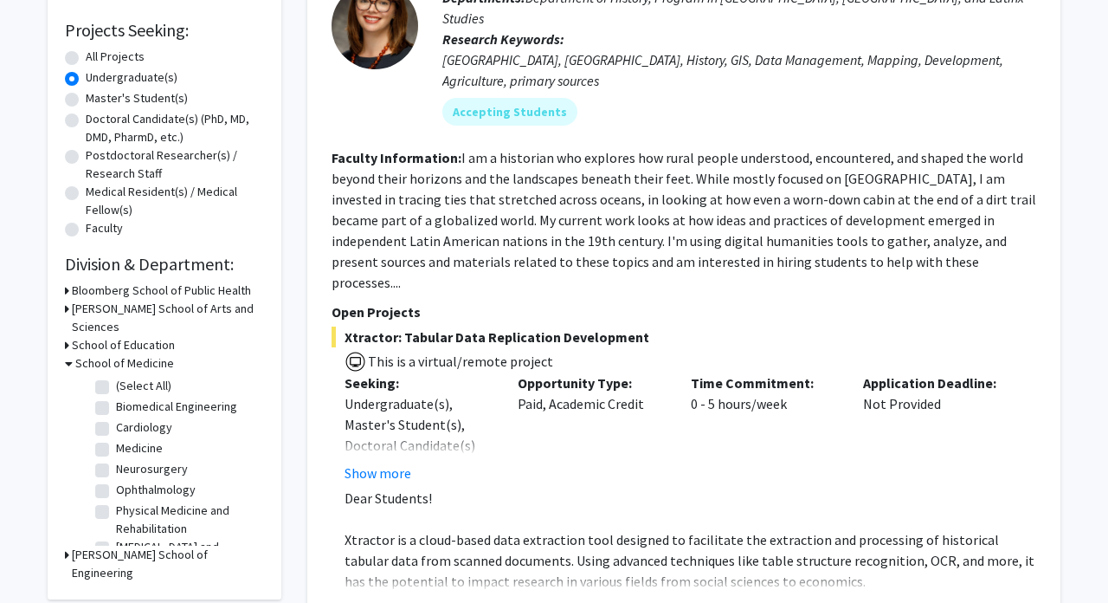
click at [102, 354] on h3 "School of Medicine" at bounding box center [124, 363] width 99 height 18
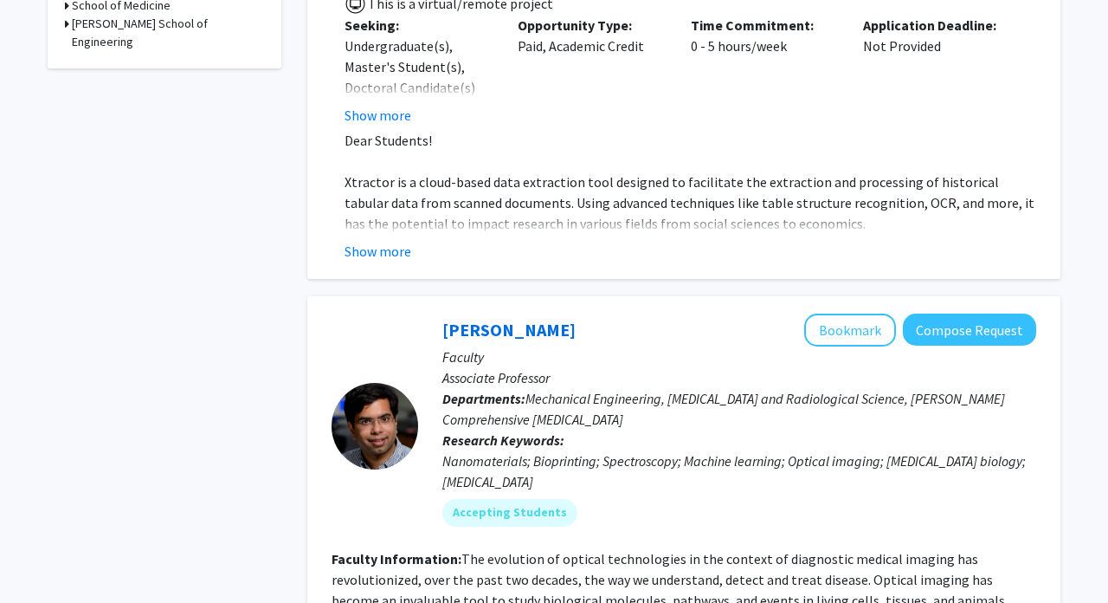
scroll to position [623, 0]
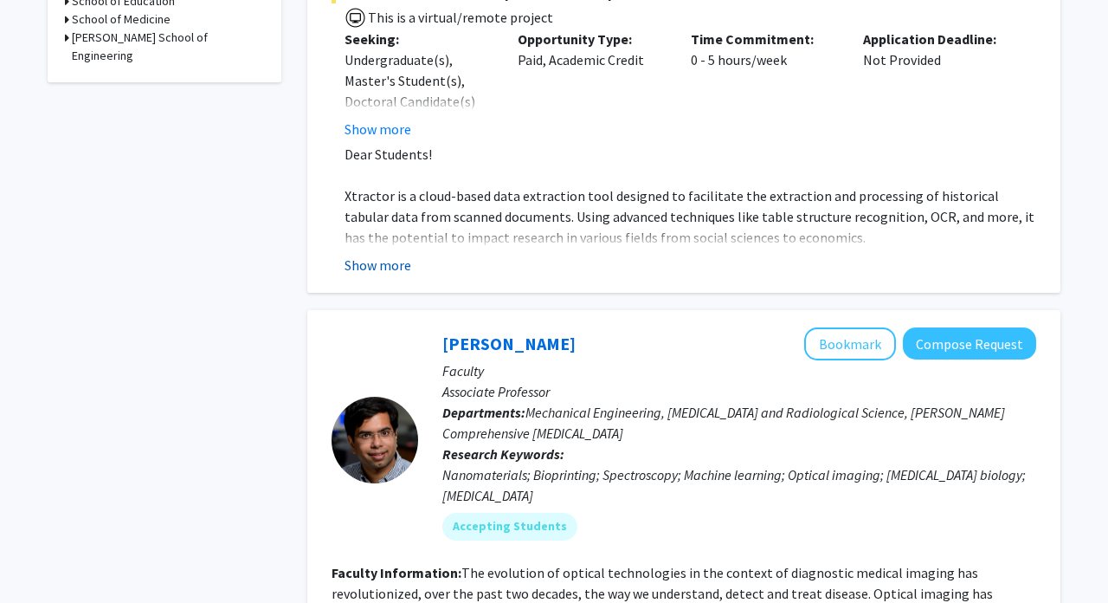
click at [390, 255] on button "Show more" at bounding box center [378, 265] width 67 height 21
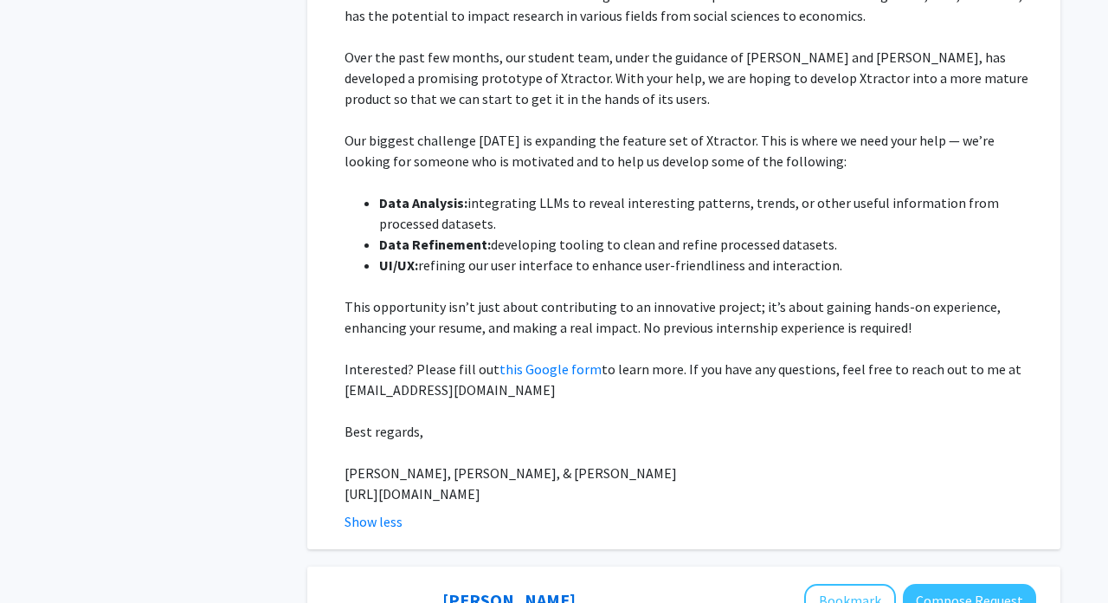
scroll to position [868, 0]
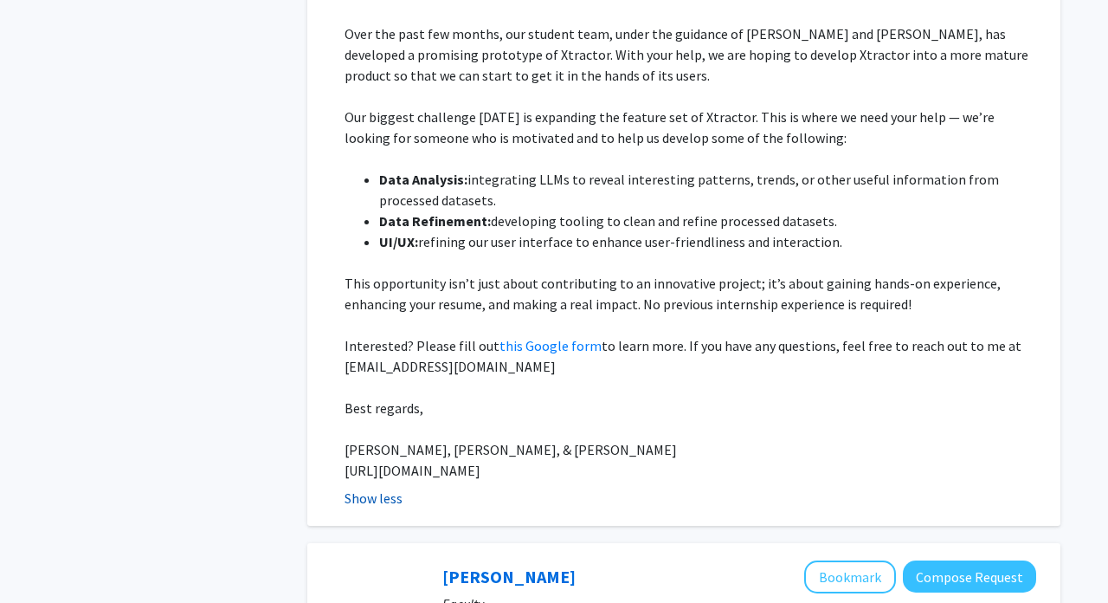
click at [373, 487] on button "Show less" at bounding box center [374, 497] width 58 height 21
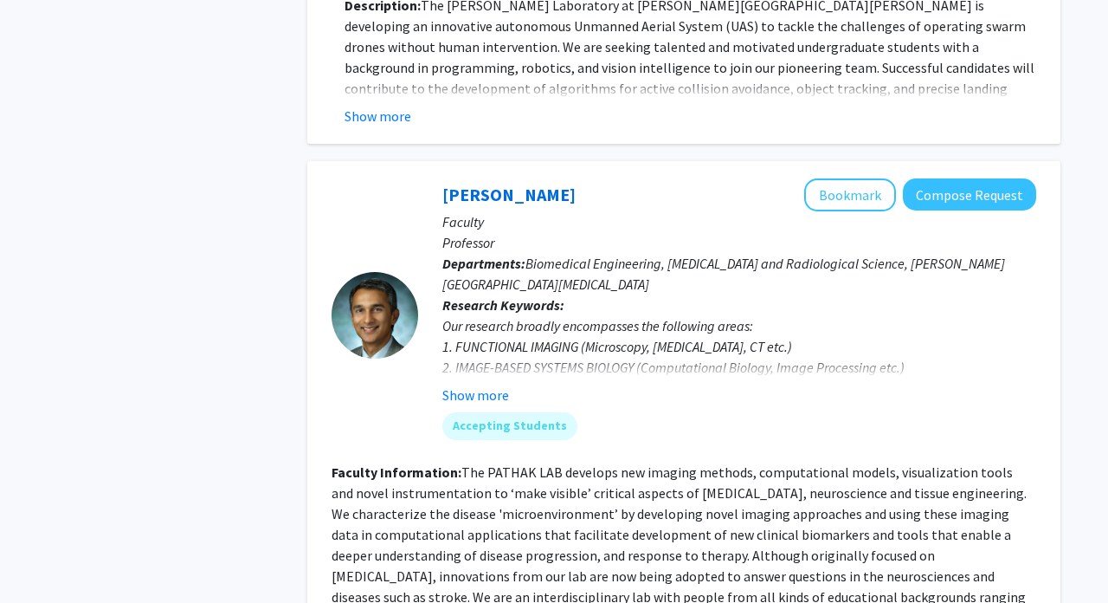
scroll to position [1717, 0]
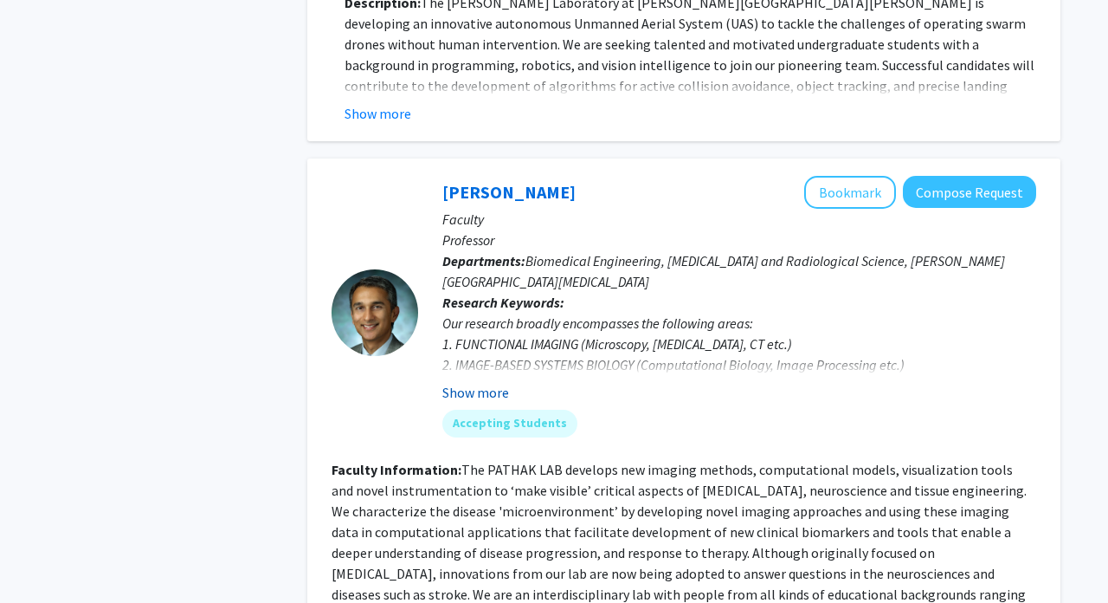
click at [461, 382] on button "Show more" at bounding box center [475, 392] width 67 height 21
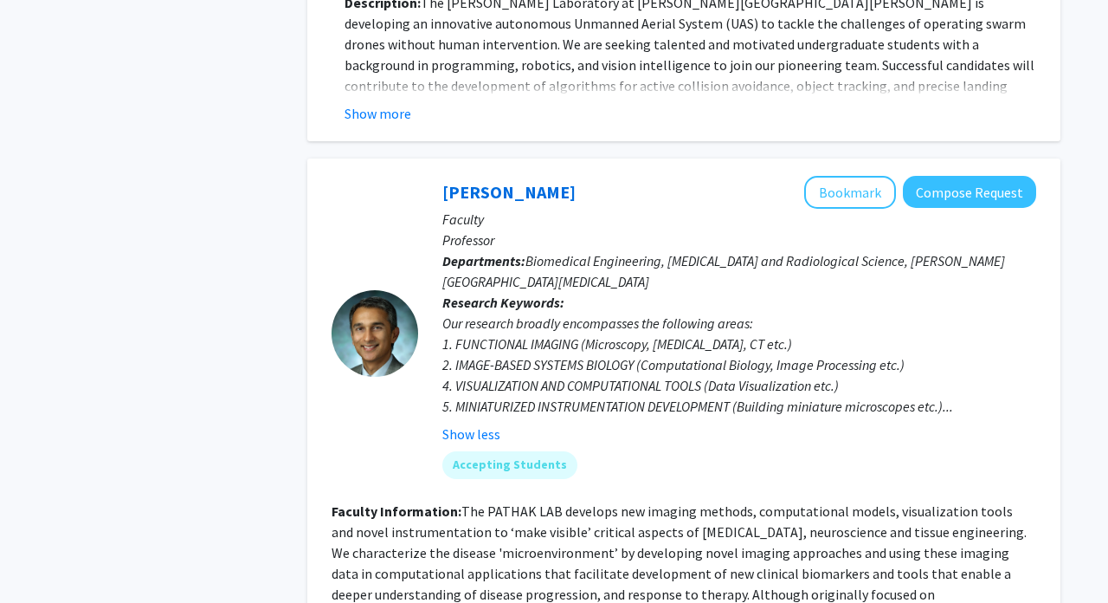
click at [461, 361] on fg-read-more "Our research broadly encompasses the following areas: 1. FUNCTIONAL IMAGING (Mi…" at bounding box center [739, 379] width 594 height 132
click at [458, 423] on button "Show less" at bounding box center [471, 433] width 58 height 21
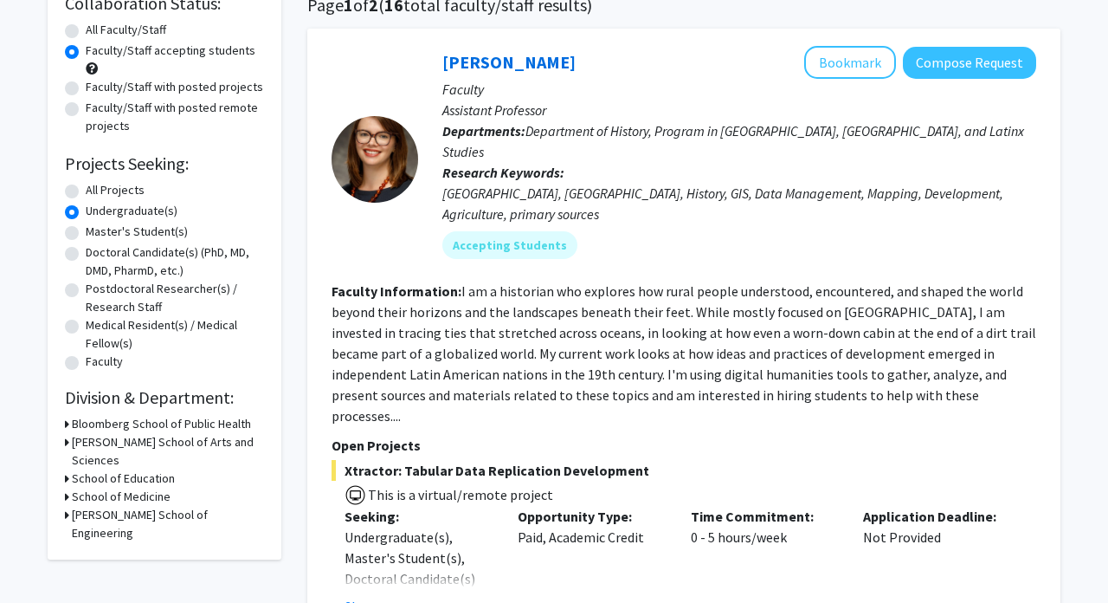
scroll to position [149, 0]
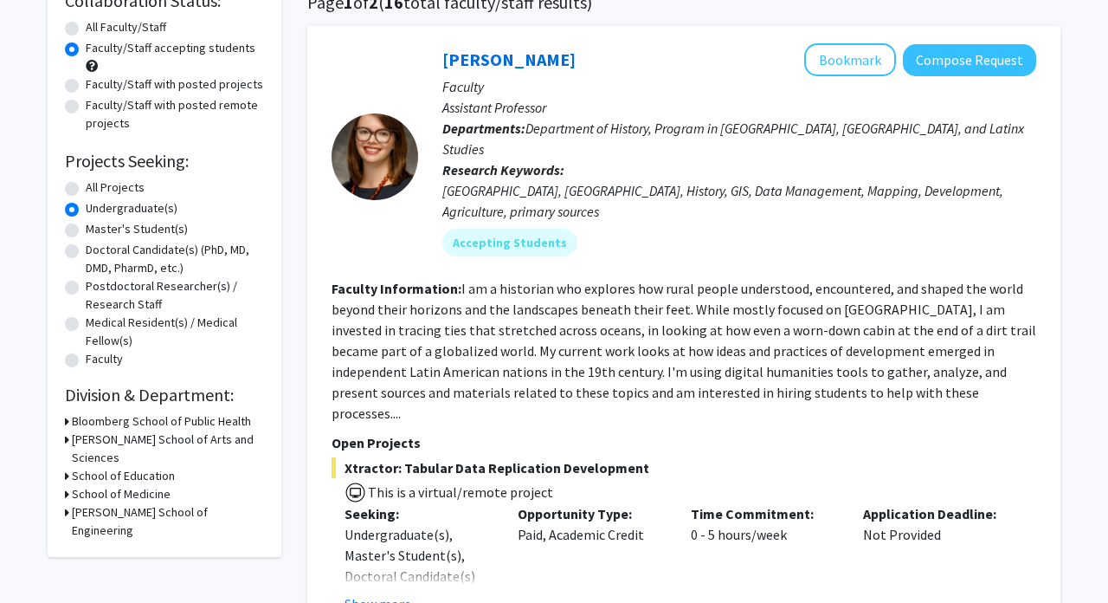
click at [113, 425] on h3 "Bloomberg School of Public Health" at bounding box center [161, 421] width 179 height 18
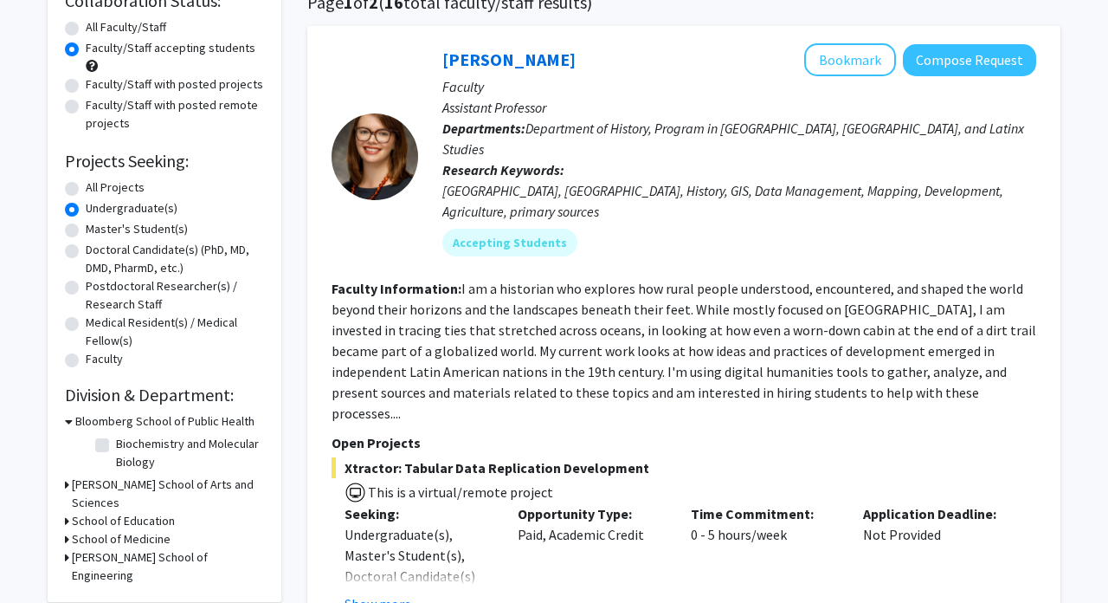
click at [113, 422] on h3 "Bloomberg School of Public Health" at bounding box center [164, 421] width 179 height 18
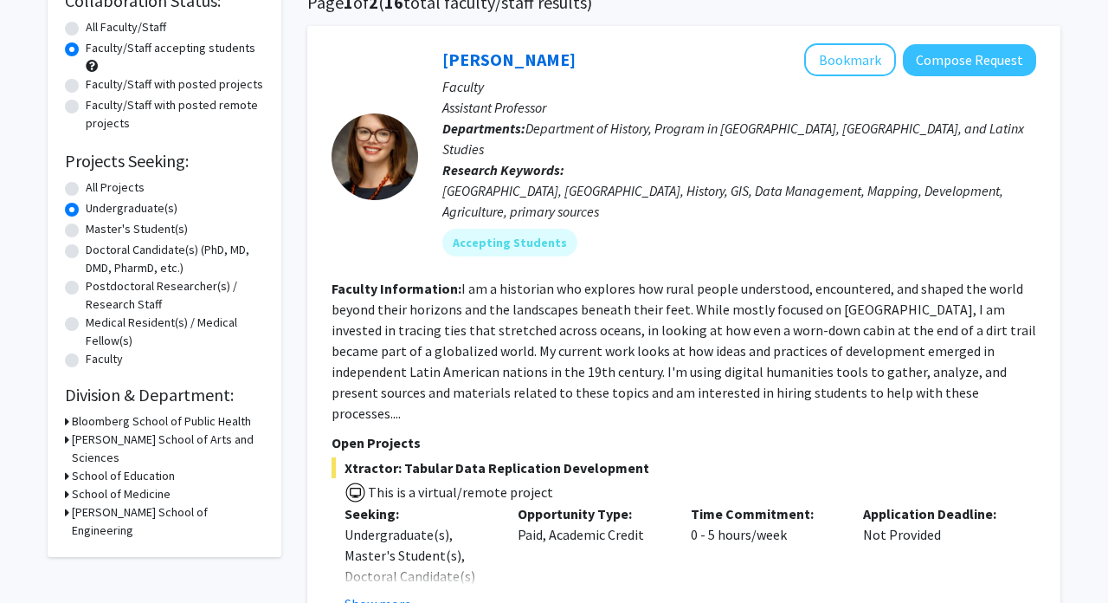
click at [113, 442] on h3 "Krieger School of Arts and Sciences" at bounding box center [168, 448] width 192 height 36
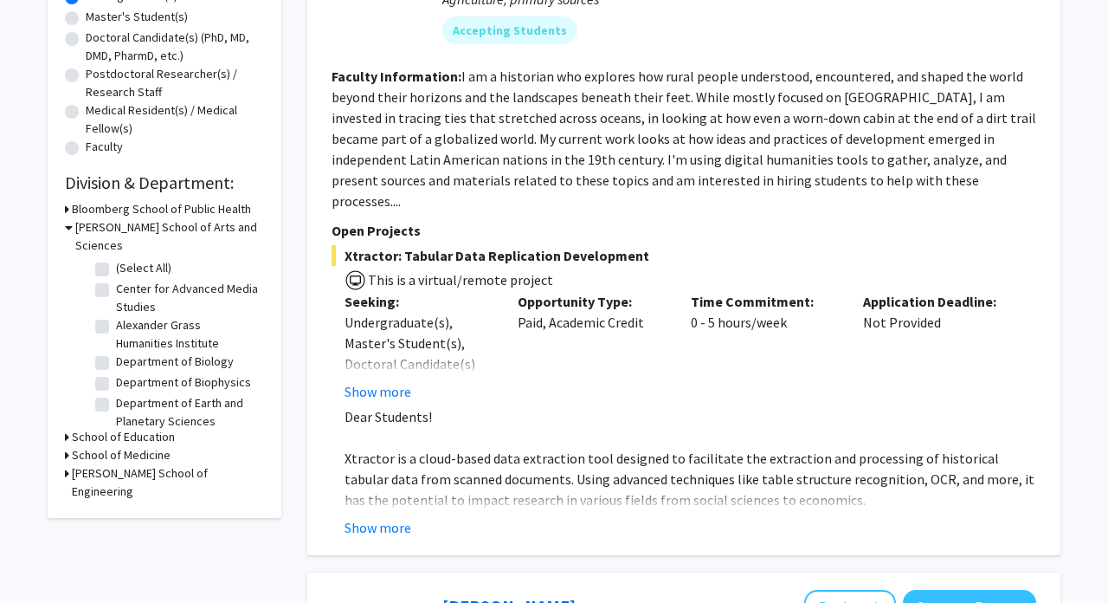
scroll to position [376, 0]
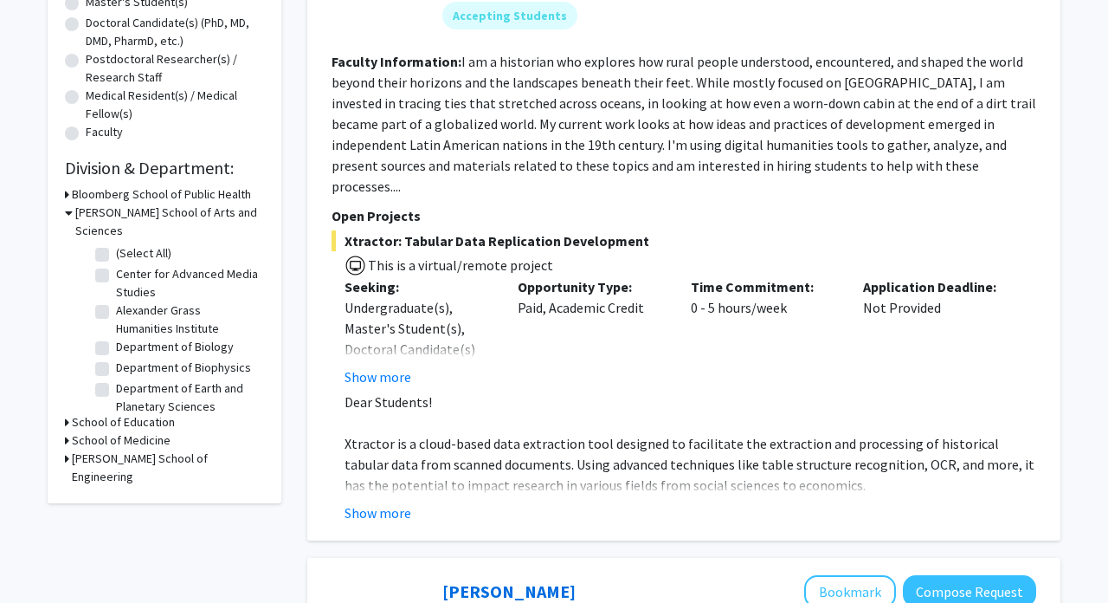
click at [116, 265] on label "Center for Advanced Media Studies" at bounding box center [188, 283] width 144 height 36
click at [116, 265] on input "Center for Advanced Media Studies" at bounding box center [121, 270] width 11 height 11
checkbox input "true"
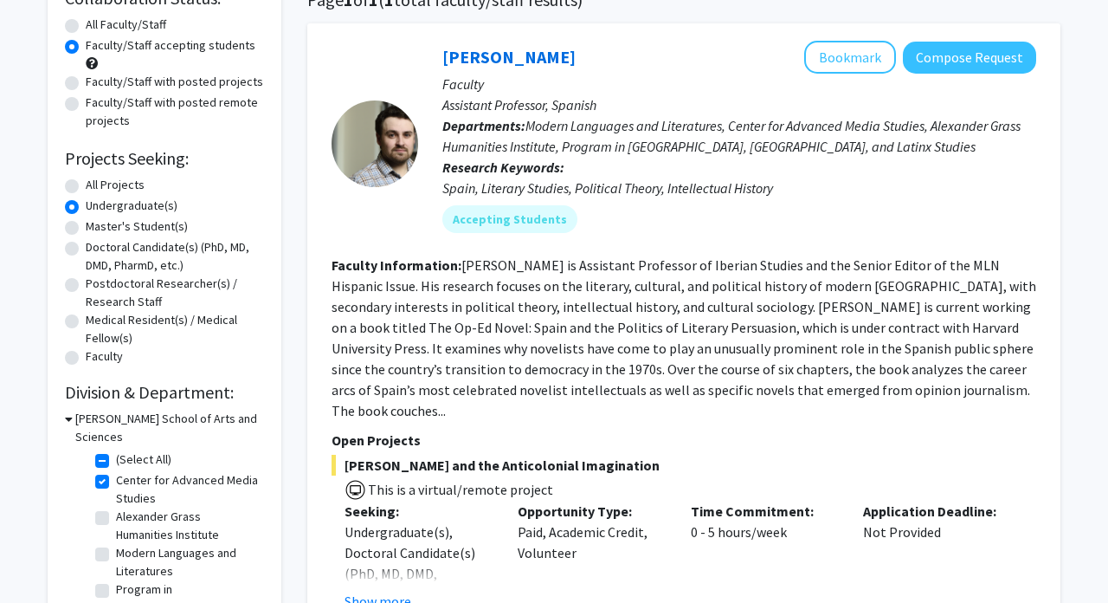
scroll to position [195, 0]
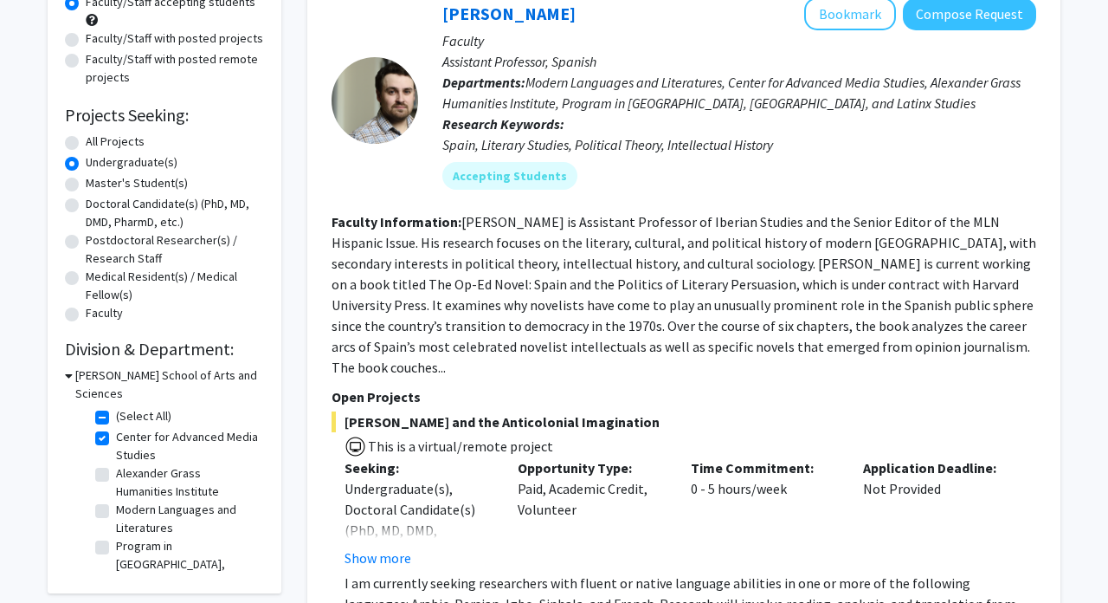
click at [116, 464] on label "Alexander Grass Humanities Institute" at bounding box center [188, 482] width 144 height 36
click at [116, 464] on input "Alexander Grass Humanities Institute" at bounding box center [121, 469] width 11 height 11
checkbox input "true"
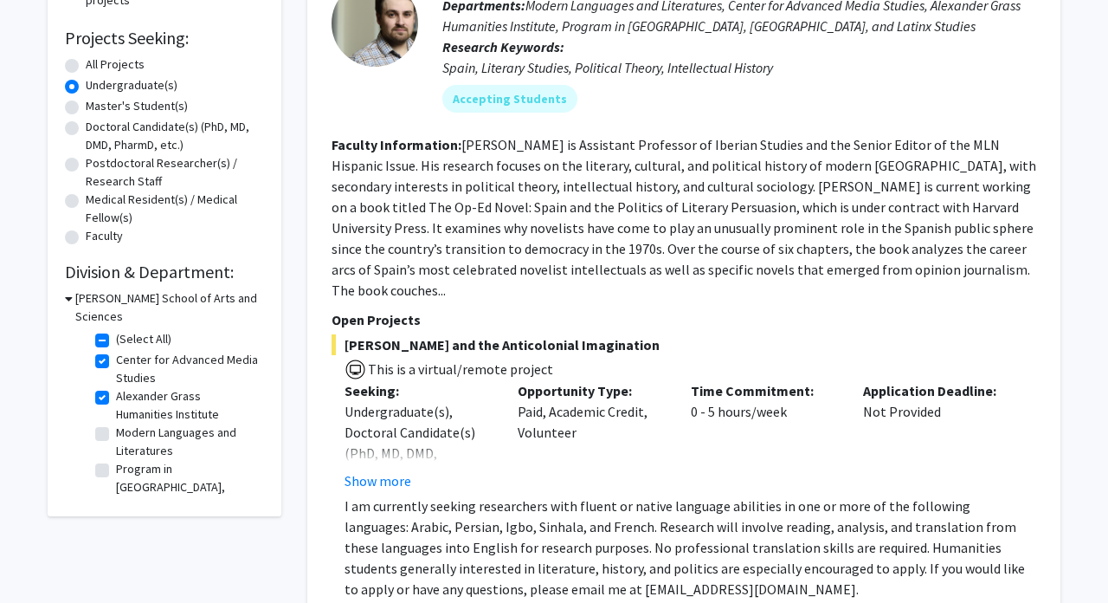
scroll to position [276, 0]
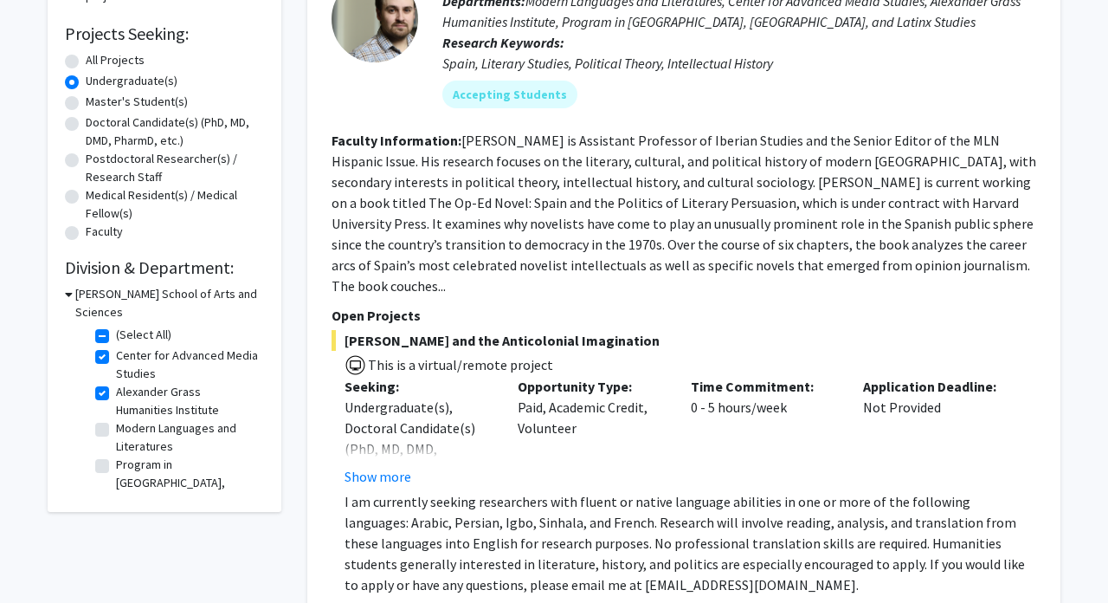
click at [116, 419] on label "Modern Languages and Literatures" at bounding box center [188, 437] width 144 height 36
click at [116, 419] on input "Modern Languages and Literatures" at bounding box center [121, 424] width 11 height 11
checkbox input "true"
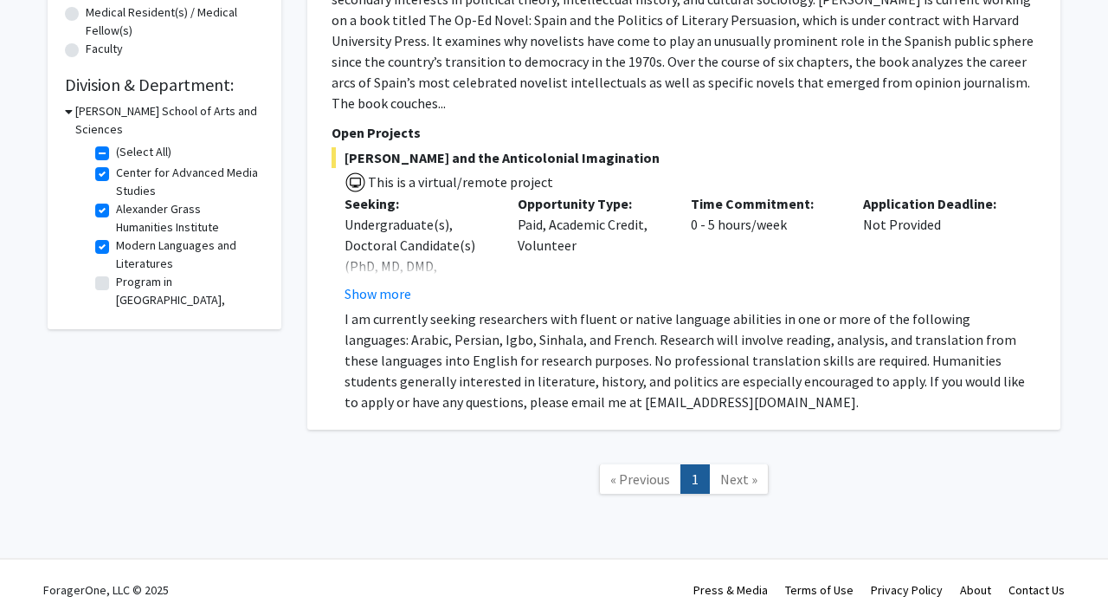
scroll to position [458, 0]
click at [97, 110] on h3 "Krieger School of Arts and Sciences" at bounding box center [169, 121] width 189 height 36
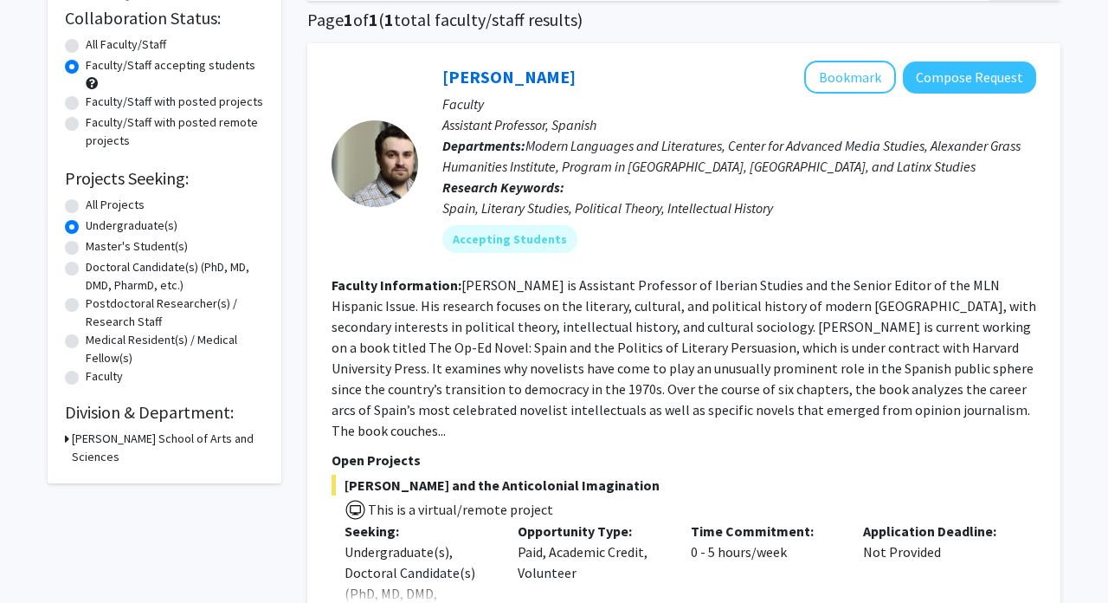
scroll to position [151, 0]
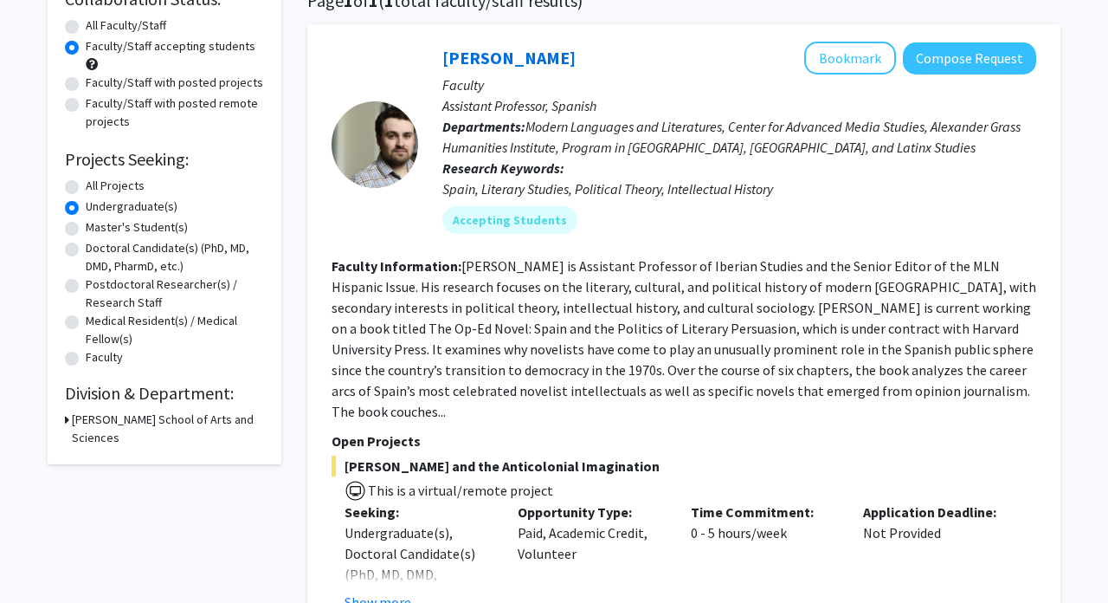
click at [101, 414] on h3 "Krieger School of Arts and Sciences" at bounding box center [168, 428] width 192 height 36
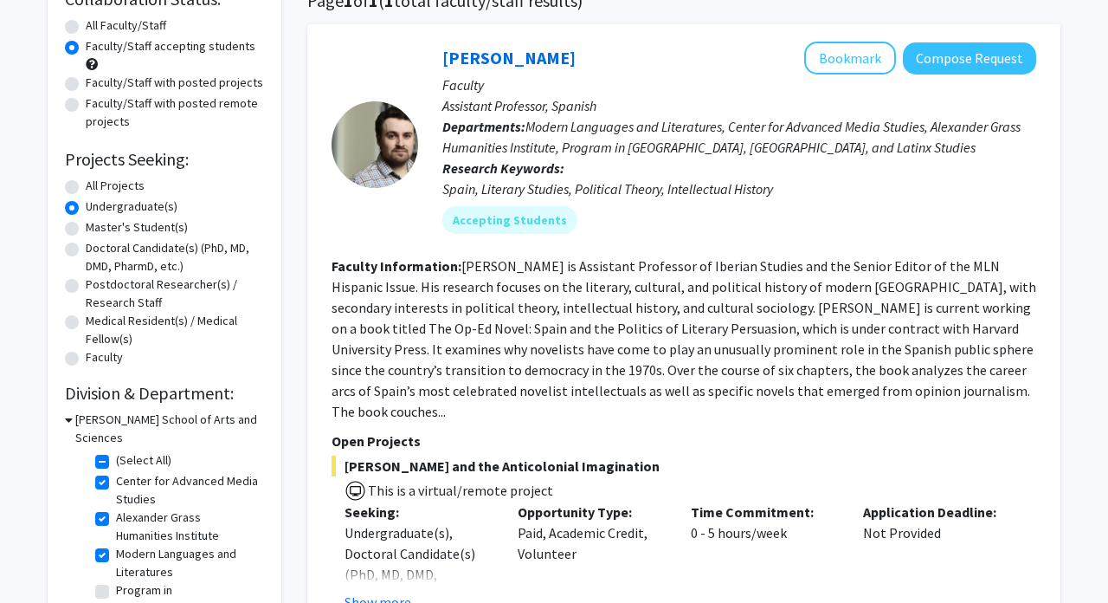
click at [116, 472] on label "Center for Advanced Media Studies" at bounding box center [188, 490] width 144 height 36
click at [116, 472] on input "Center for Advanced Media Studies" at bounding box center [121, 477] width 11 height 11
checkbox input "false"
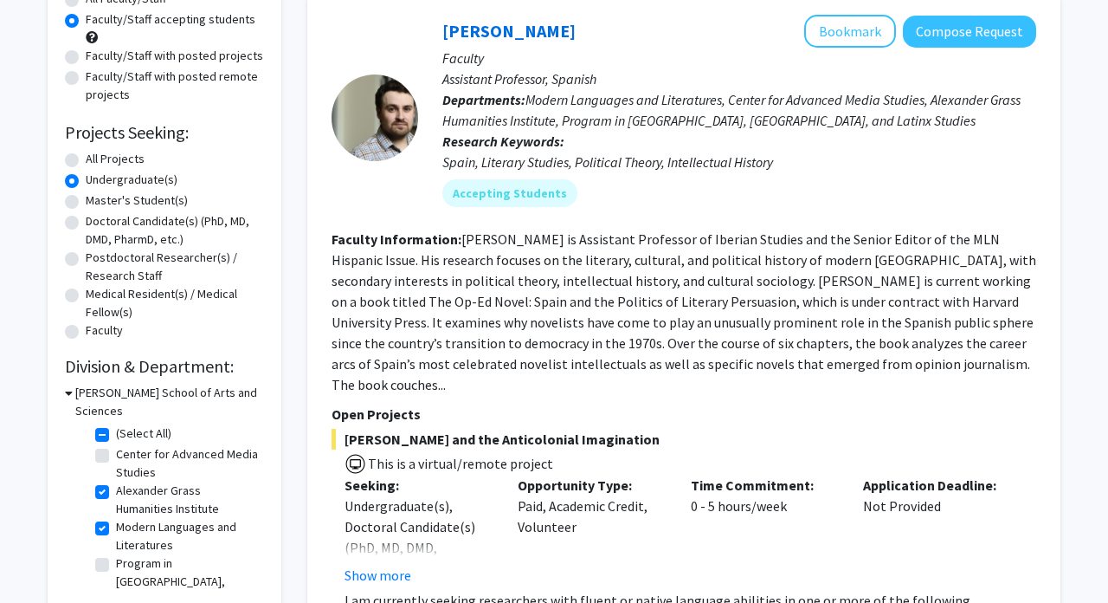
scroll to position [190, 0]
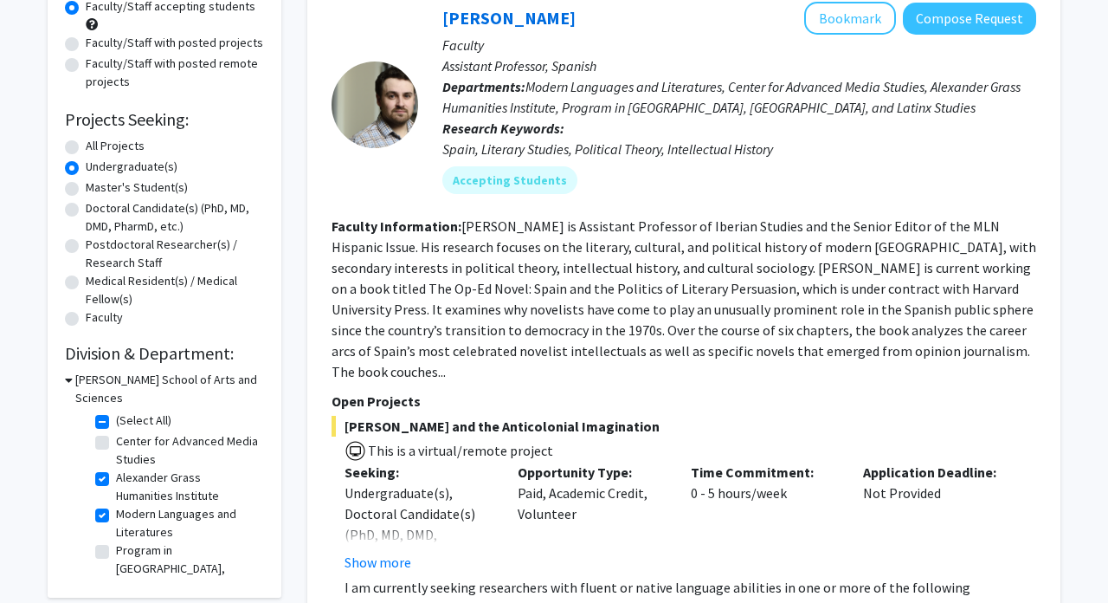
click at [116, 468] on label "Alexander Grass Humanities Institute" at bounding box center [188, 486] width 144 height 36
click at [116, 468] on input "Alexander Grass Humanities Institute" at bounding box center [121, 473] width 11 height 11
checkbox input "false"
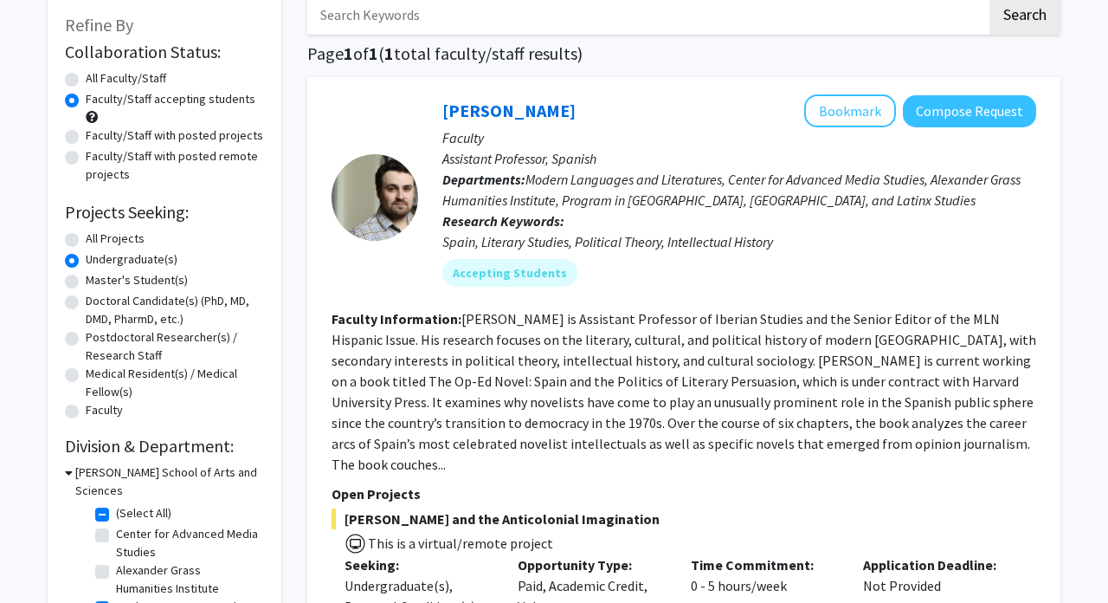
scroll to position [120, 0]
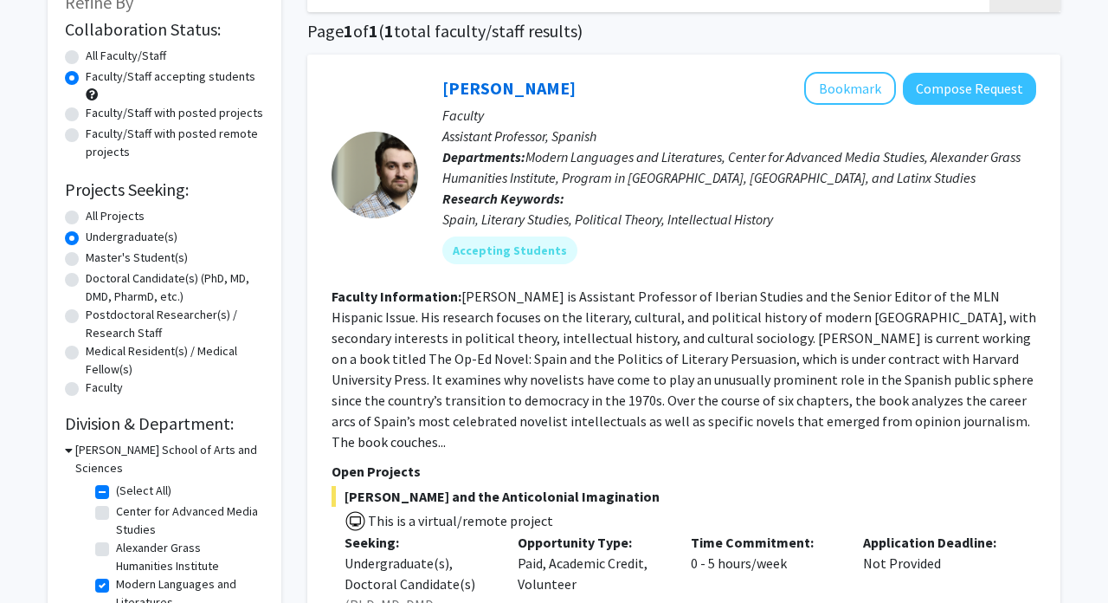
click at [116, 575] on label "Modern Languages and Literatures" at bounding box center [188, 593] width 144 height 36
click at [116, 575] on input "Modern Languages and Literatures" at bounding box center [121, 580] width 11 height 11
checkbox input "false"
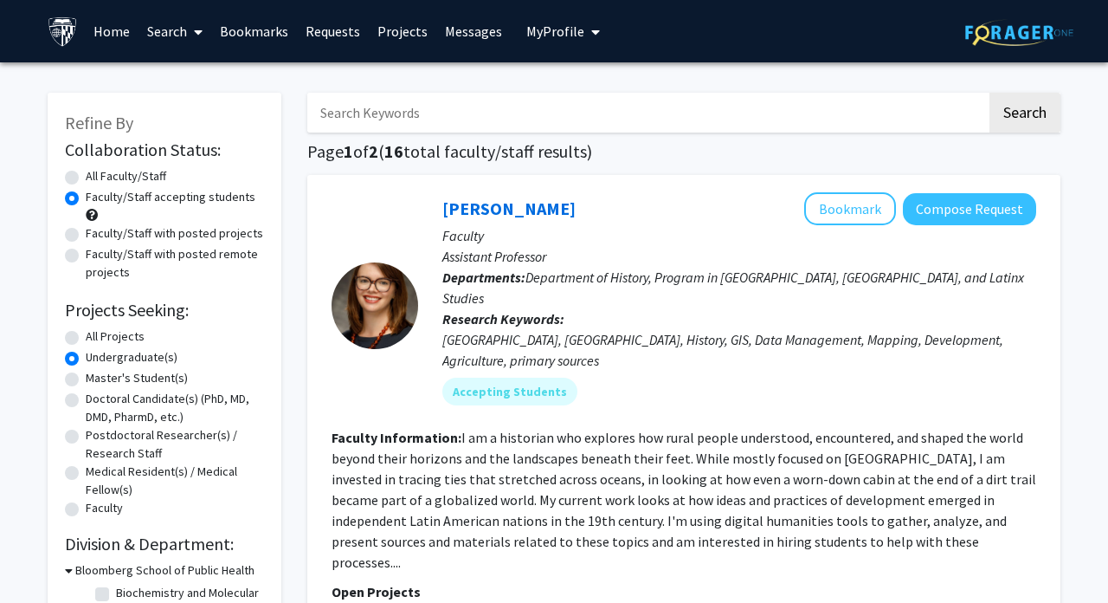
click at [369, 154] on h1 "Page 1 of 2 ( 16 total faculty/staff results)" at bounding box center [683, 151] width 753 height 21
click at [164, 179] on label "All Faculty/Staff" at bounding box center [126, 176] width 81 height 18
click at [97, 178] on input "All Faculty/Staff" at bounding box center [91, 172] width 11 height 11
radio input "true"
click at [162, 196] on label "Faculty/Staff accepting students" at bounding box center [171, 197] width 170 height 18
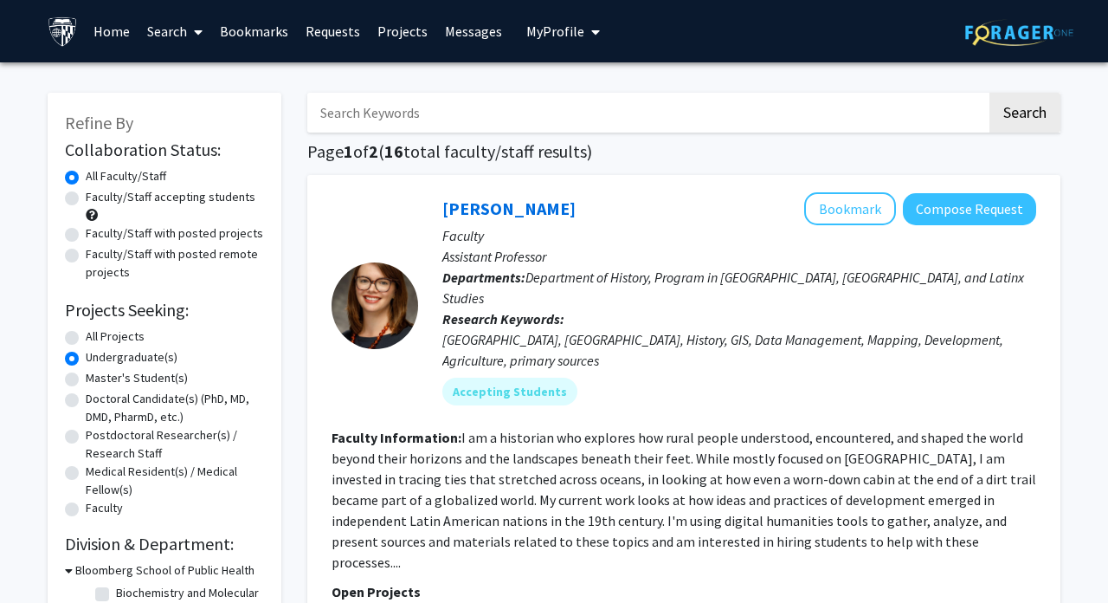
click at [97, 196] on input "Faculty/Staff accepting students" at bounding box center [91, 193] width 11 height 11
radio input "true"
click at [160, 231] on label "Faculty/Staff with posted projects" at bounding box center [174, 233] width 177 height 18
click at [97, 231] on input "Faculty/Staff with posted projects" at bounding box center [91, 229] width 11 height 11
radio input "true"
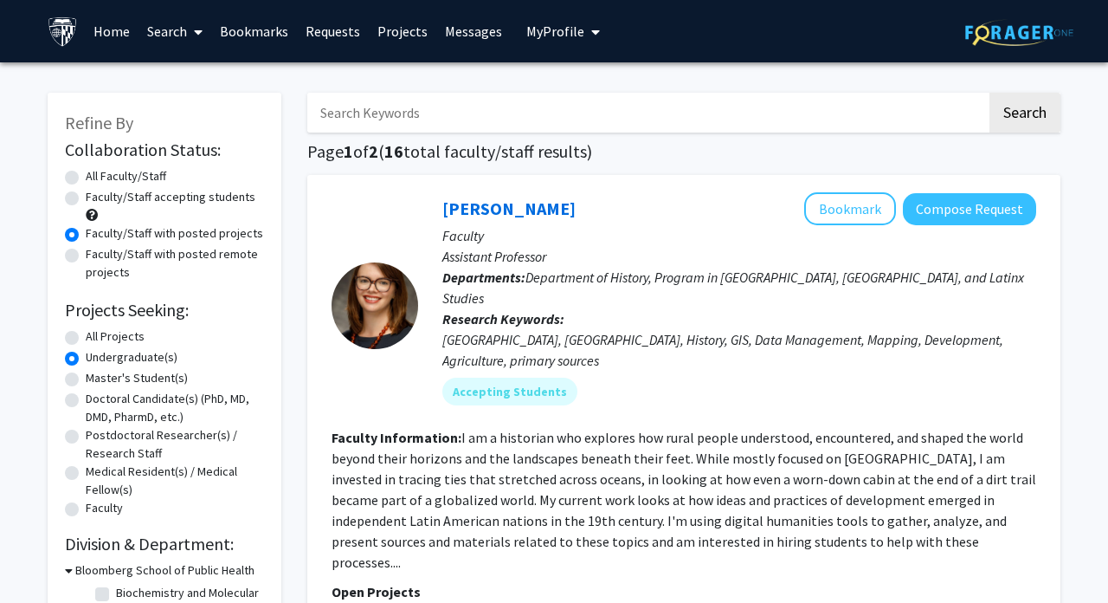
click at [161, 201] on label "Faculty/Staff accepting students" at bounding box center [171, 197] width 170 height 18
click at [97, 199] on input "Faculty/Staff accepting students" at bounding box center [91, 193] width 11 height 11
radio input "true"
click at [150, 263] on label "Faculty/Staff with posted remote projects" at bounding box center [175, 263] width 178 height 36
click at [97, 256] on input "Faculty/Staff with posted remote projects" at bounding box center [91, 250] width 11 height 11
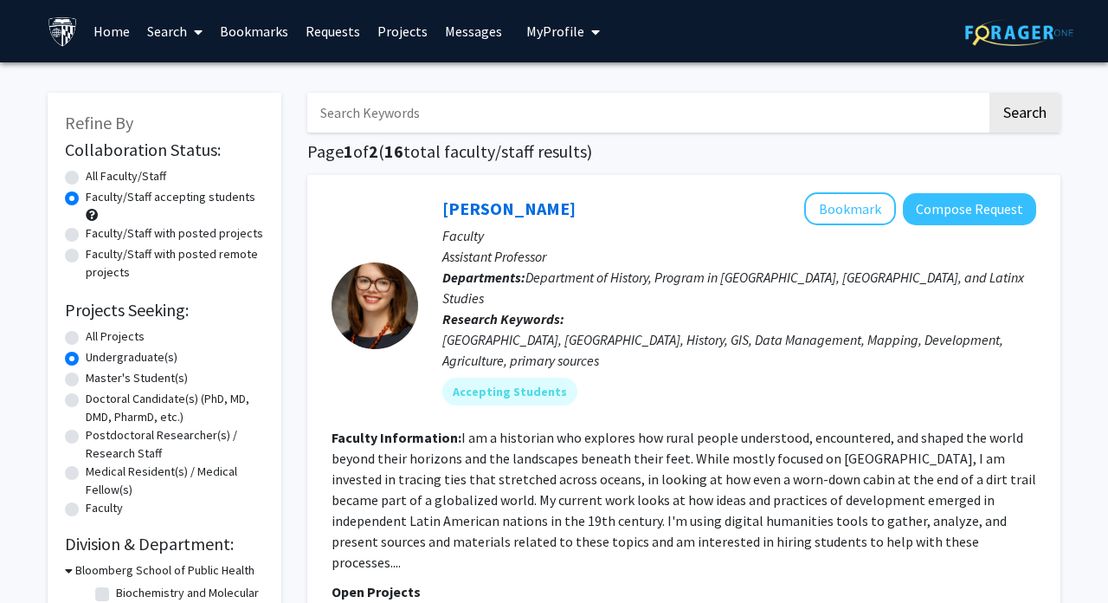
radio input "true"
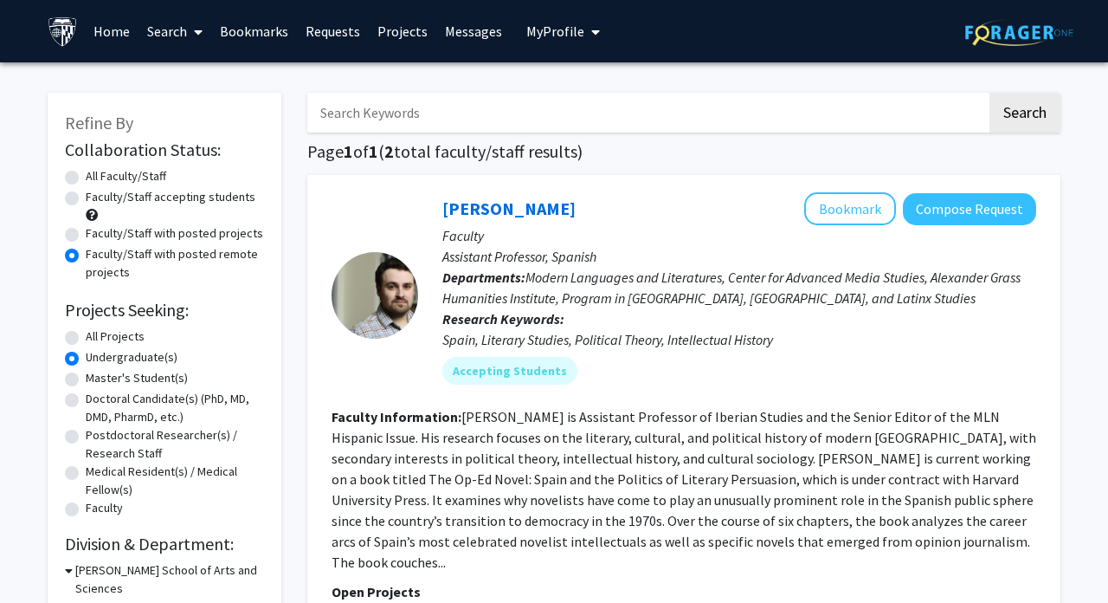
click at [142, 215] on div "Faculty/Staff accepting students" at bounding box center [164, 206] width 199 height 36
click at [142, 206] on label "Faculty/Staff accepting students" at bounding box center [171, 197] width 170 height 18
click at [97, 199] on input "Faculty/Staff accepting students" at bounding box center [91, 193] width 11 height 11
radio input "true"
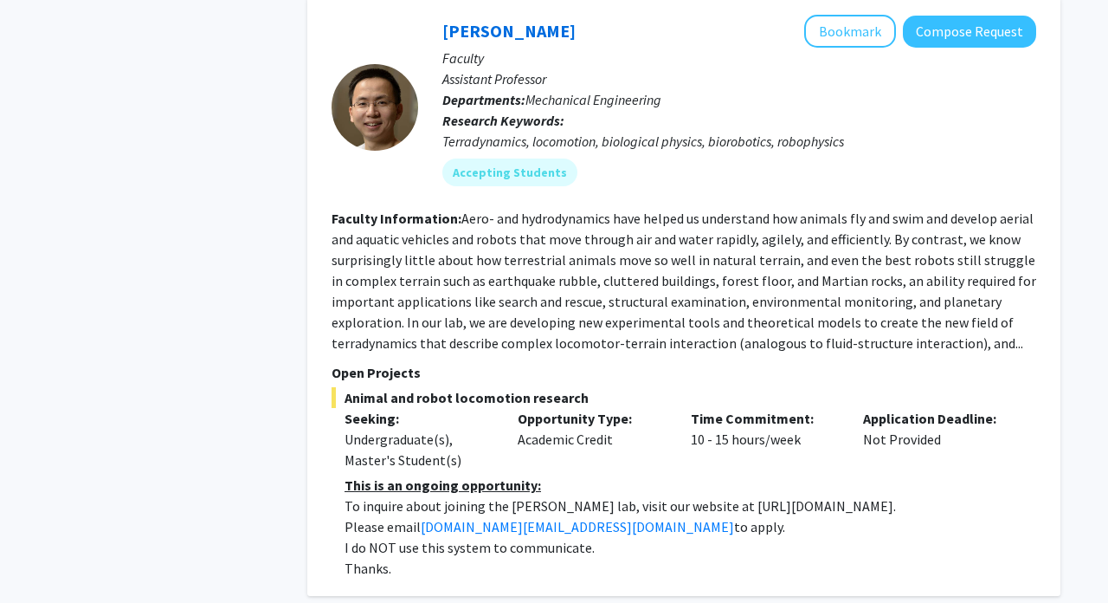
scroll to position [7577, 0]
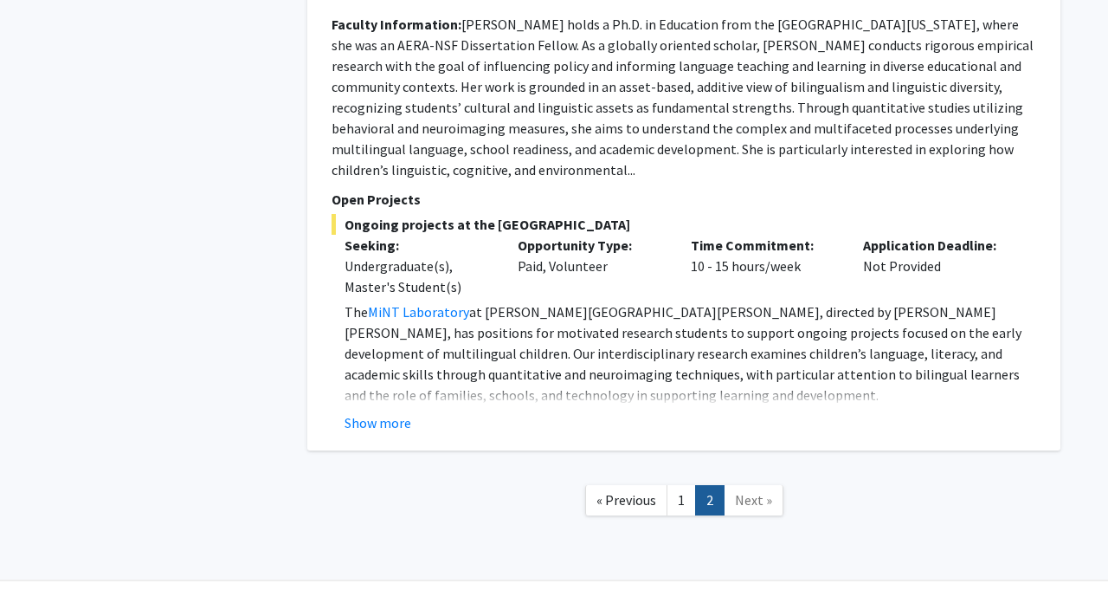
scroll to position [3538, 0]
